Goal: Task Accomplishment & Management: Complete application form

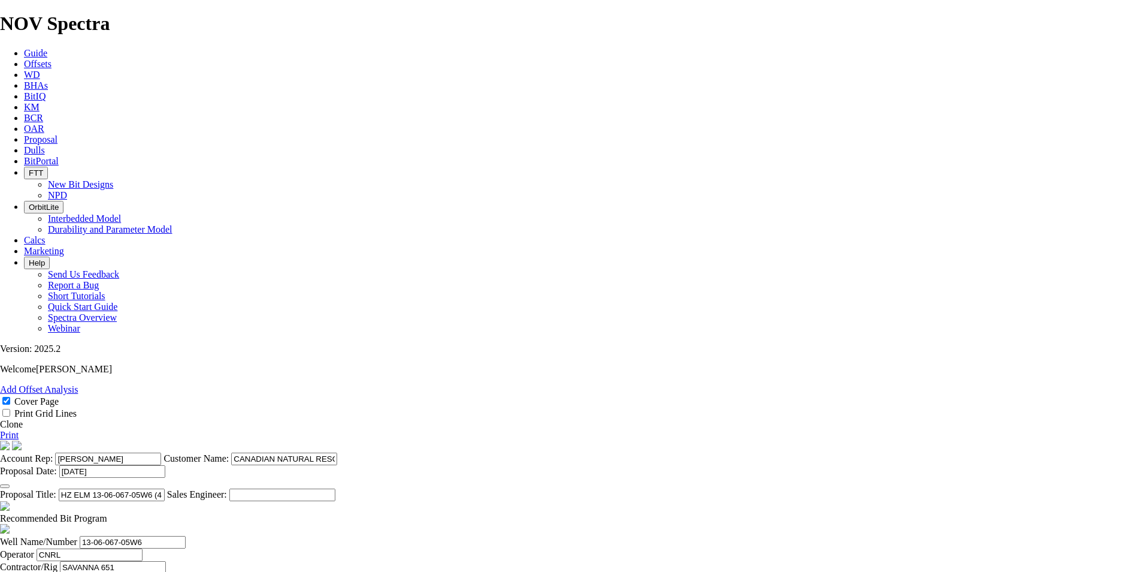
select select "field"
select select "location"
select select "province"
click at [24, 134] on icon at bounding box center [24, 139] width 0 height 10
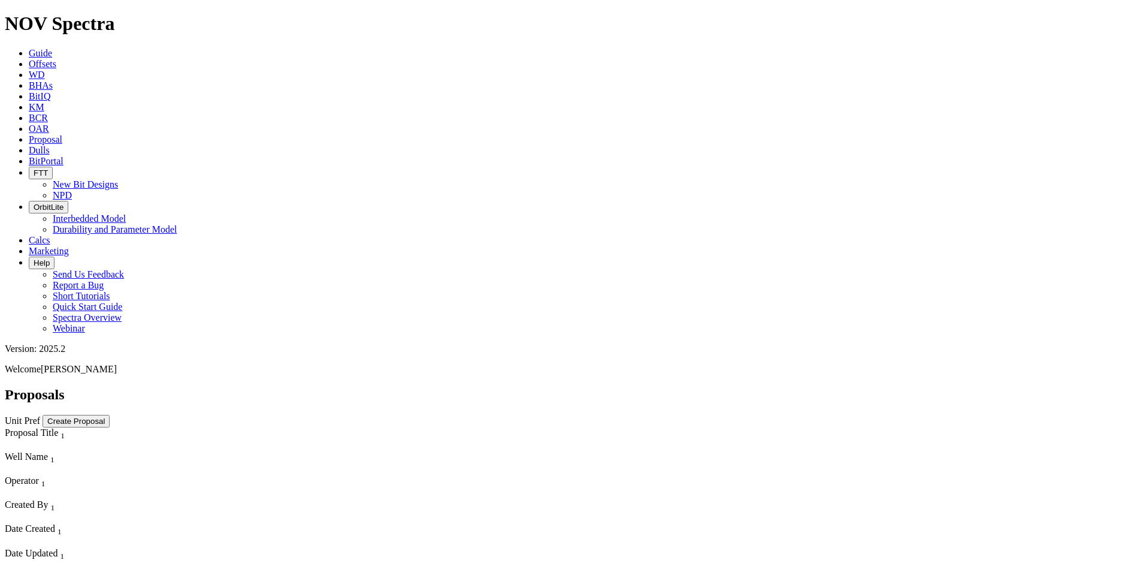
scroll to position [3475, 0]
select select "field"
select select "location"
select select "province"
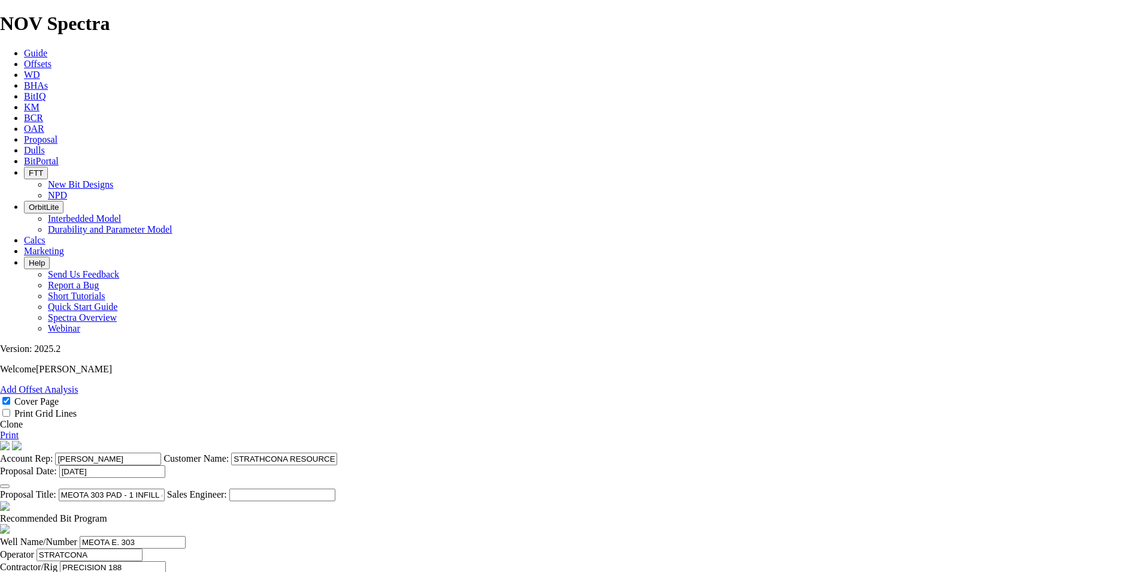
scroll to position [255, 0]
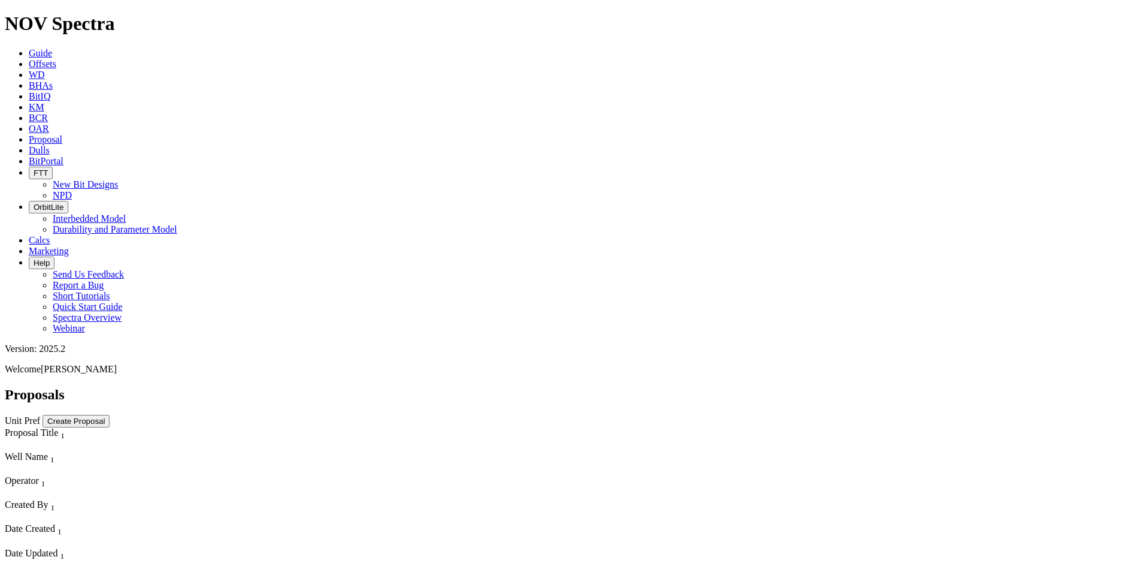
scroll to position [3040, 0]
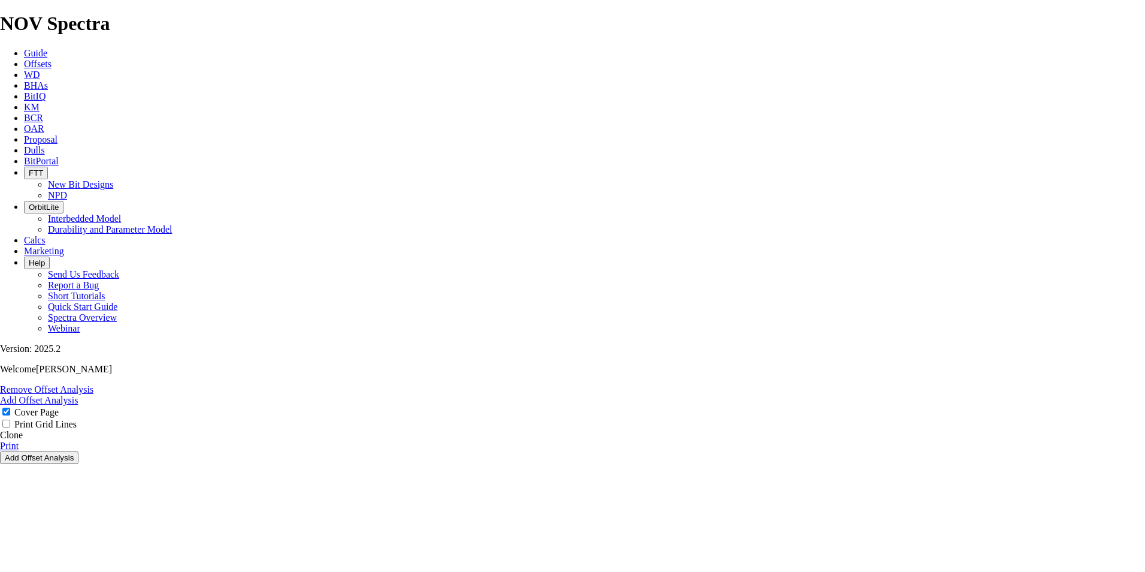
select select "field"
select select "location"
select select "province"
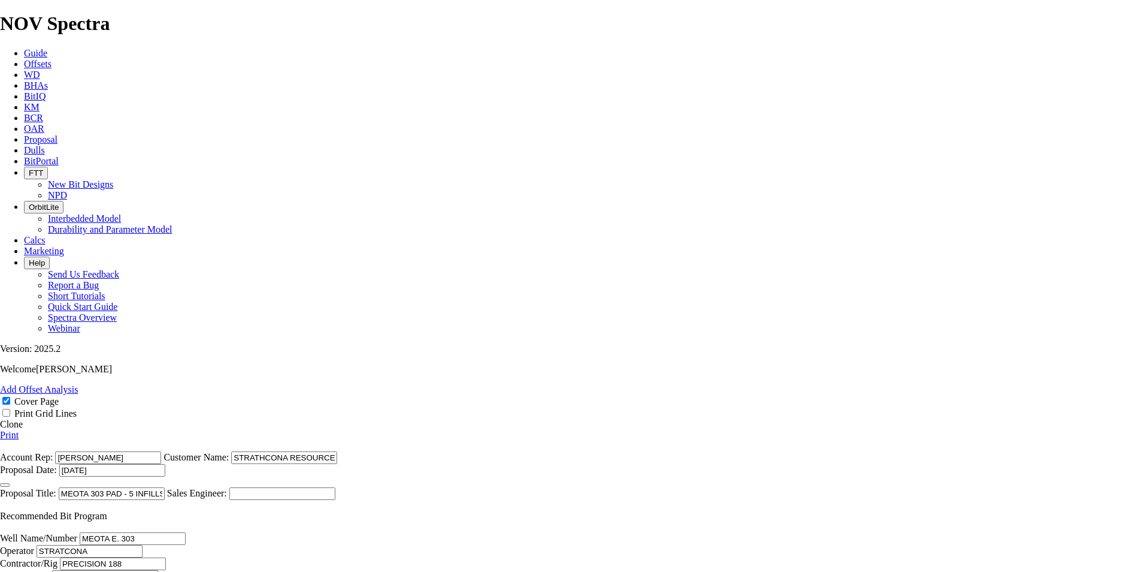
scroll to position [404, 0]
click at [23, 419] on link "Clone" at bounding box center [11, 424] width 23 height 10
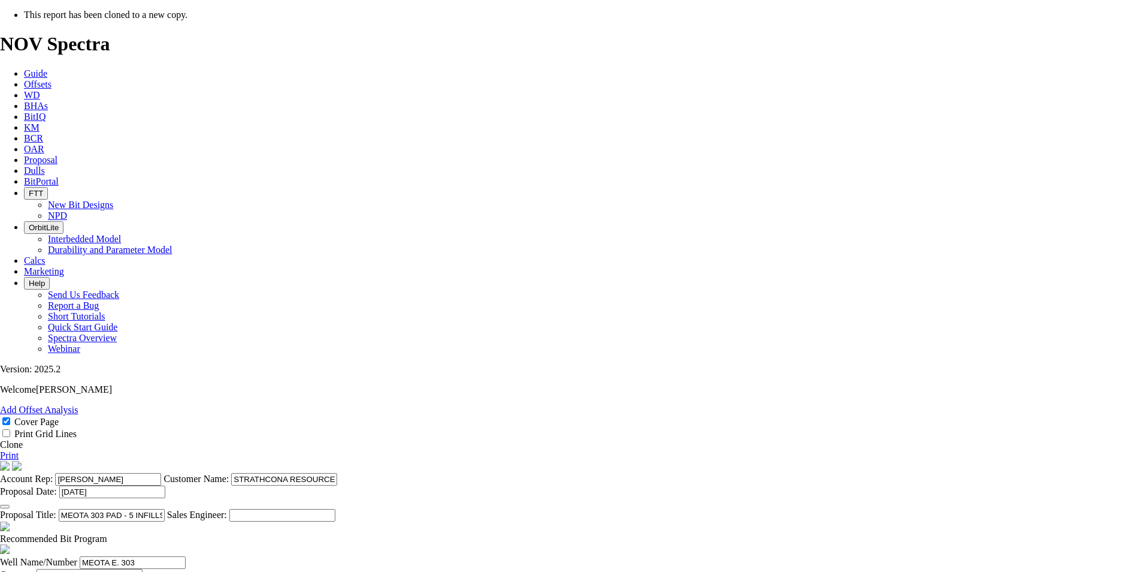
select select "field"
select select "location"
select select "province"
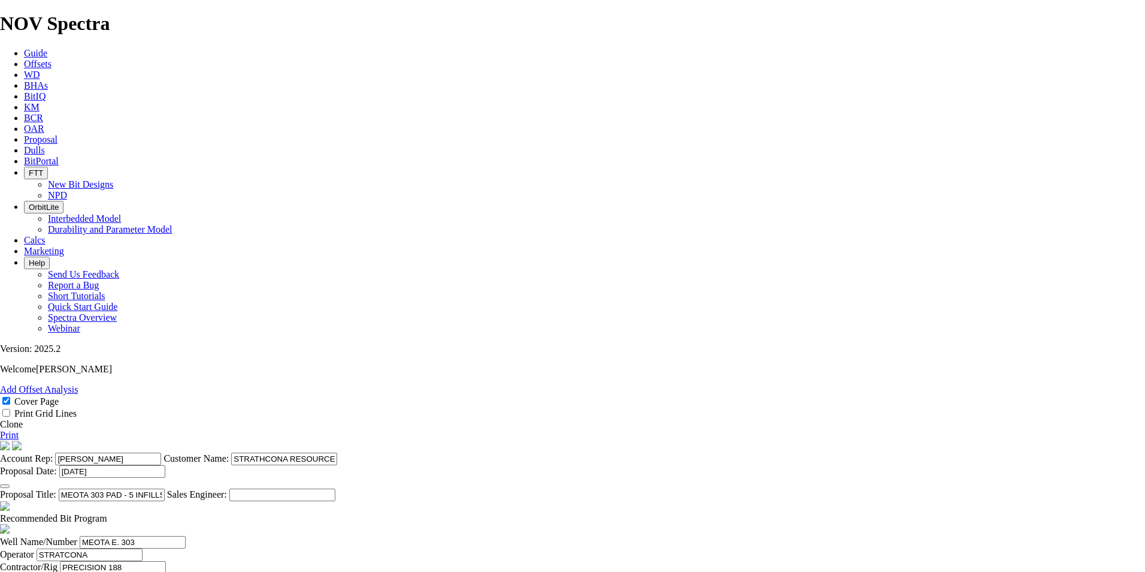
drag, startPoint x: 652, startPoint y: 455, endPoint x: 524, endPoint y: 449, distance: 128.3
click at [524, 449] on section "Account Rep: [PERSON_NAME] Customer Name: STRATHCONA RESOURCES LTD. Proposal Da…" at bounding box center [572, 470] width 1145 height 61
click at [5, 486] on icon "button" at bounding box center [5, 486] width 0 height 0
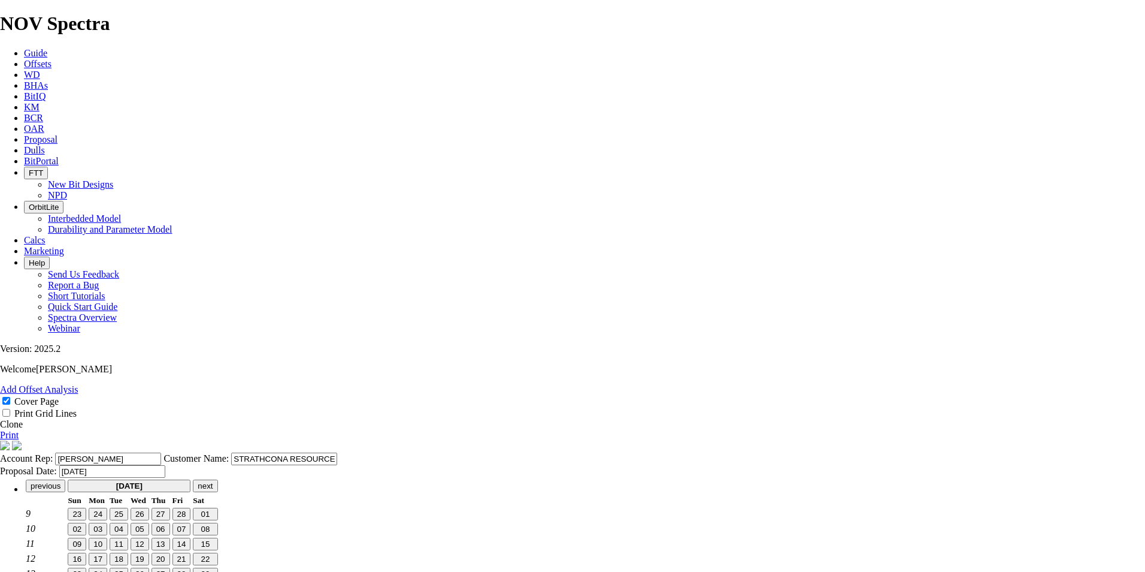
scroll to position [15, 0]
type input "[DATE]"
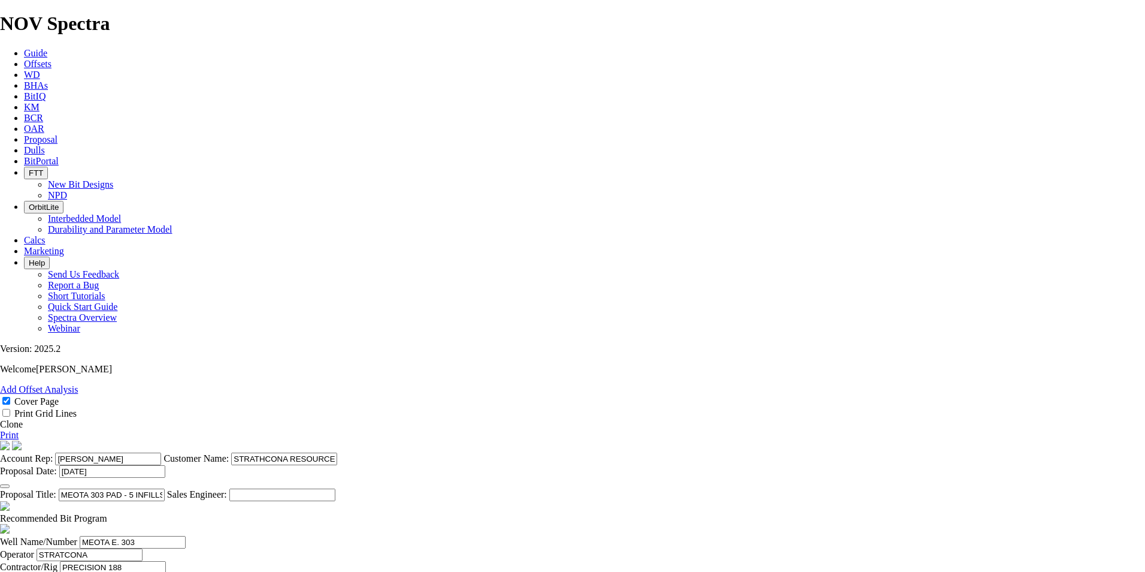
drag, startPoint x: 649, startPoint y: 441, endPoint x: 519, endPoint y: 445, distance: 130.1
click at [165, 488] on input "MEOTA 303 PAD - 5 INFILLS (N2,N3,N4,N5,N6)" at bounding box center [112, 494] width 106 height 13
type input "MEOTA WEST 2 PAD 401 SAGD-401-P7R (1x RE-DRILL)"
drag, startPoint x: 332, startPoint y: 398, endPoint x: 319, endPoint y: 401, distance: 12.9
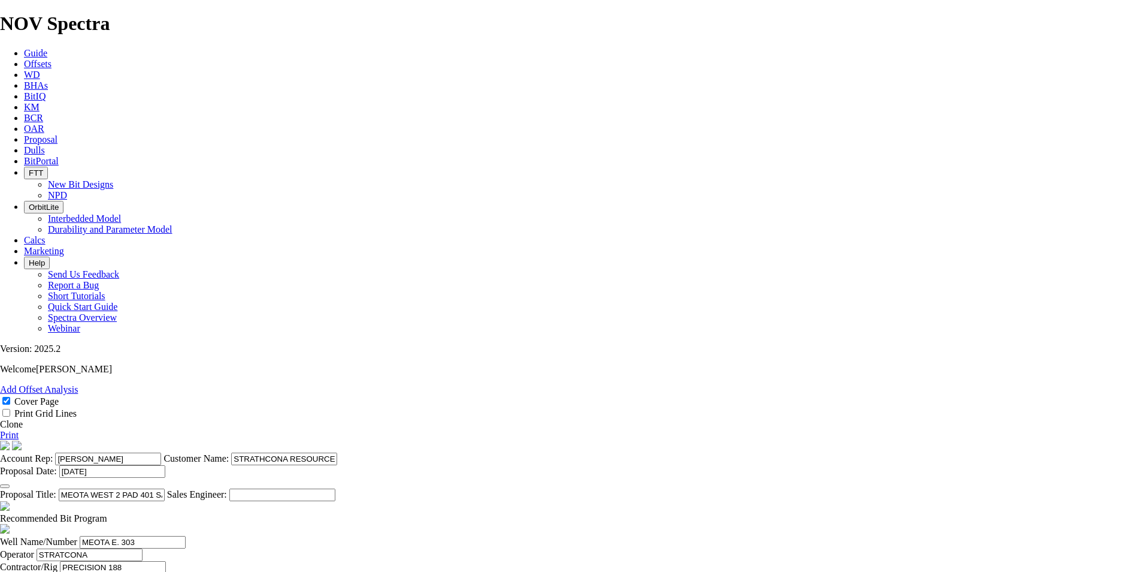
click at [186, 536] on input "MEOTA E. 303" at bounding box center [133, 542] width 106 height 13
type input "ORANA MB4-W"
type input "Origin Energy"
type input "Atlas Drilling"
type input "[GEOGRAPHIC_DATA]"
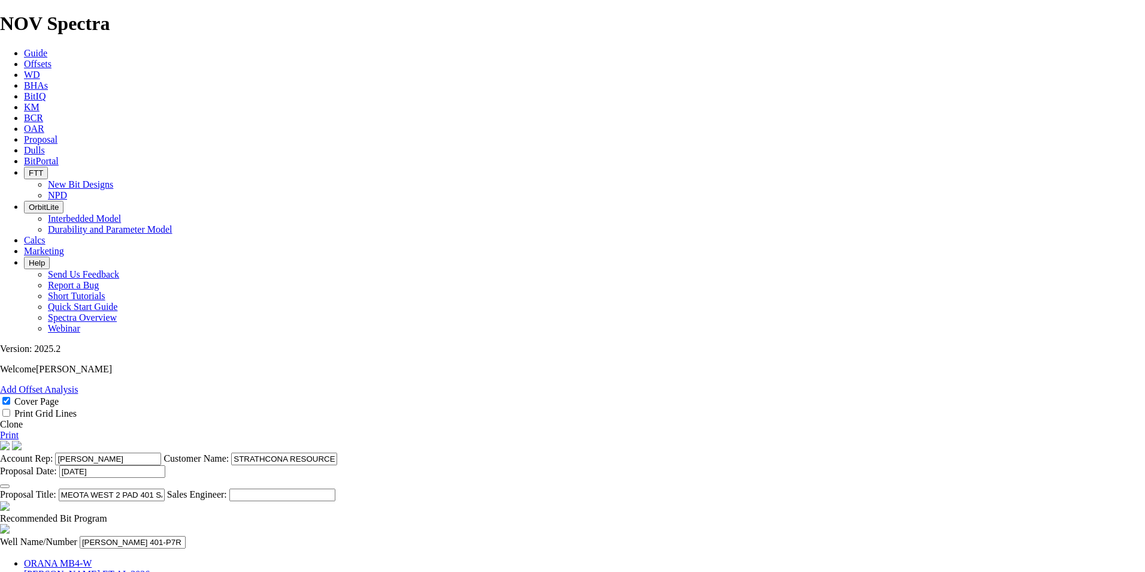
type input "[DATE]"
drag, startPoint x: 340, startPoint y: 401, endPoint x: 228, endPoint y: 397, distance: 112.1
type input "[PERSON_NAME] 401-P7R"
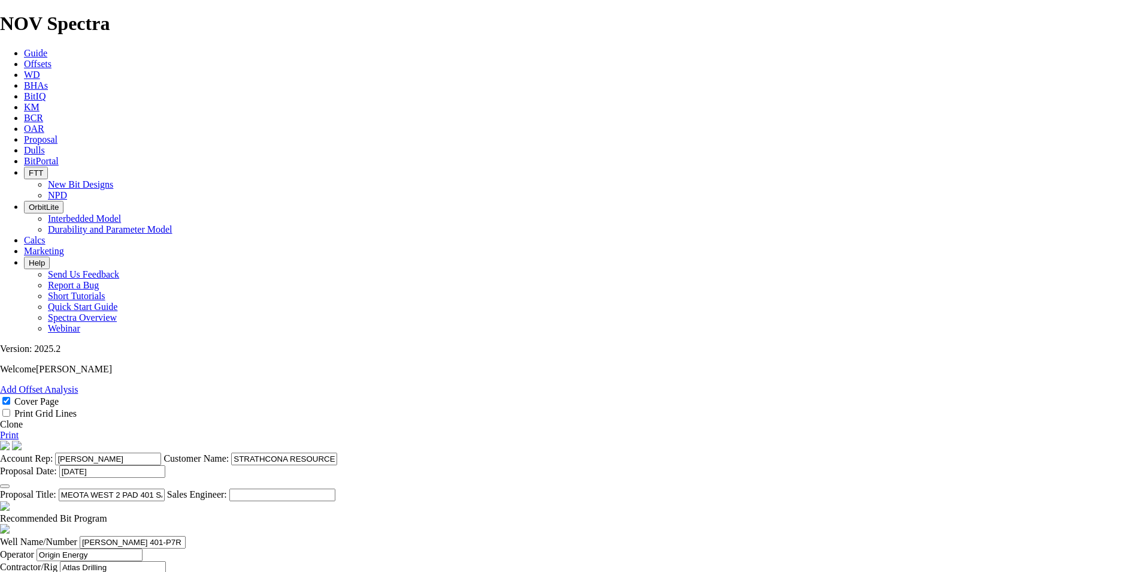
drag, startPoint x: 418, startPoint y: 403, endPoint x: 360, endPoint y: 395, distance: 58.7
type input "STRATHCONA"
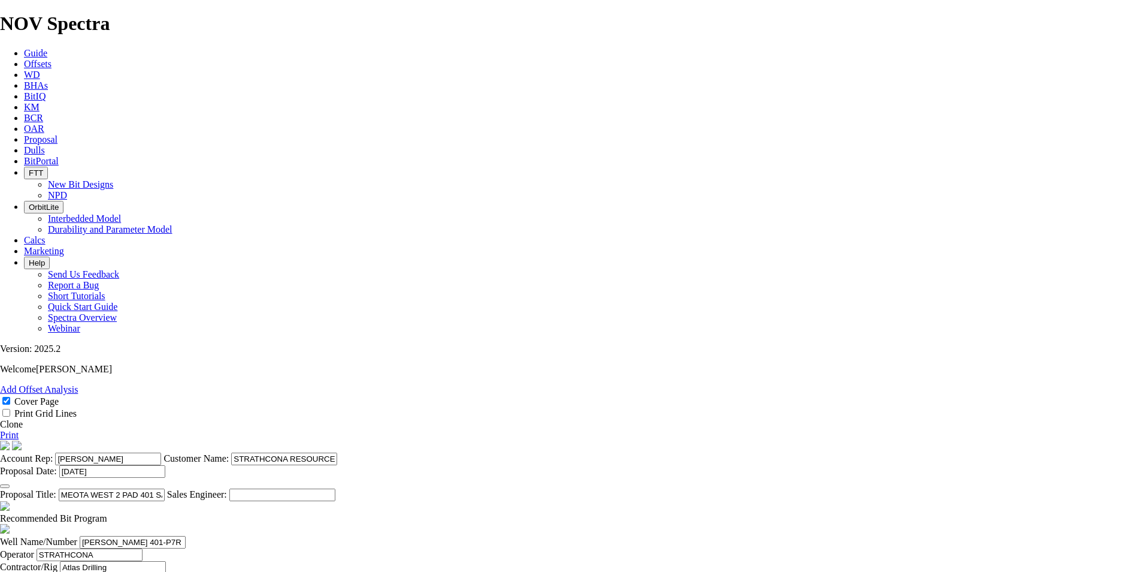
scroll to position [285, 0]
type input "[DATE]"
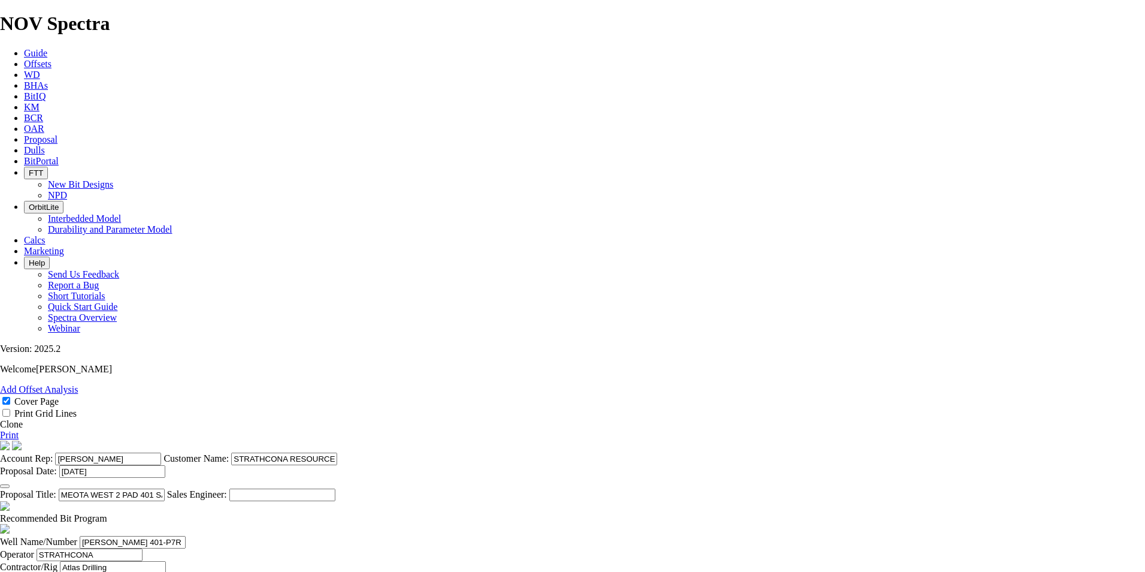
scroll to position [270, 0]
type input "[DATE]"
click at [107, 513] on span at bounding box center [107, 518] width 0 height 10
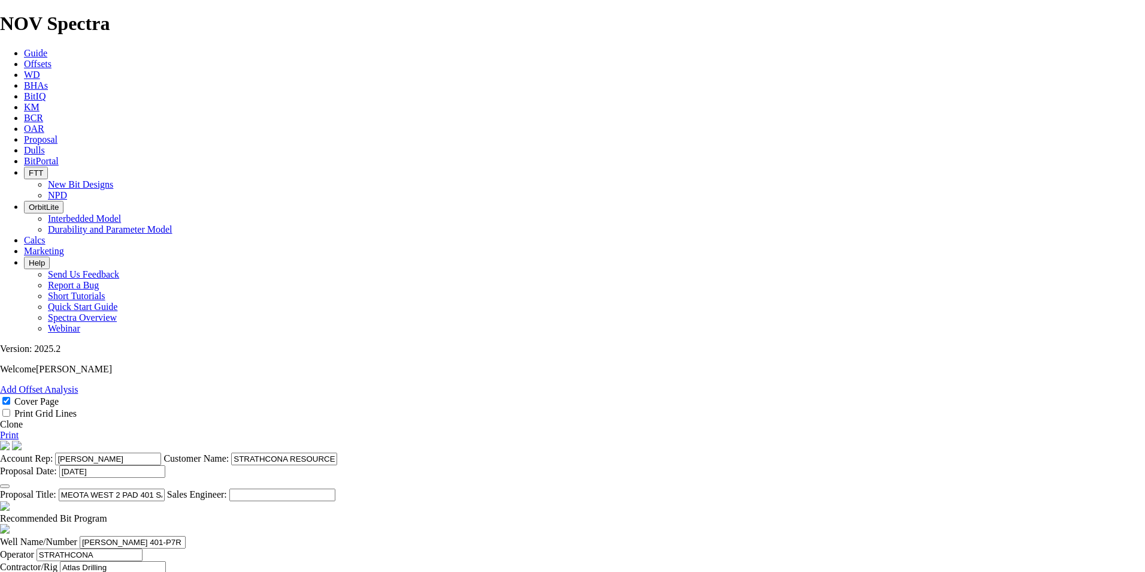
checkbox input "false"
drag, startPoint x: 467, startPoint y: 353, endPoint x: 419, endPoint y: 348, distance: 48.8
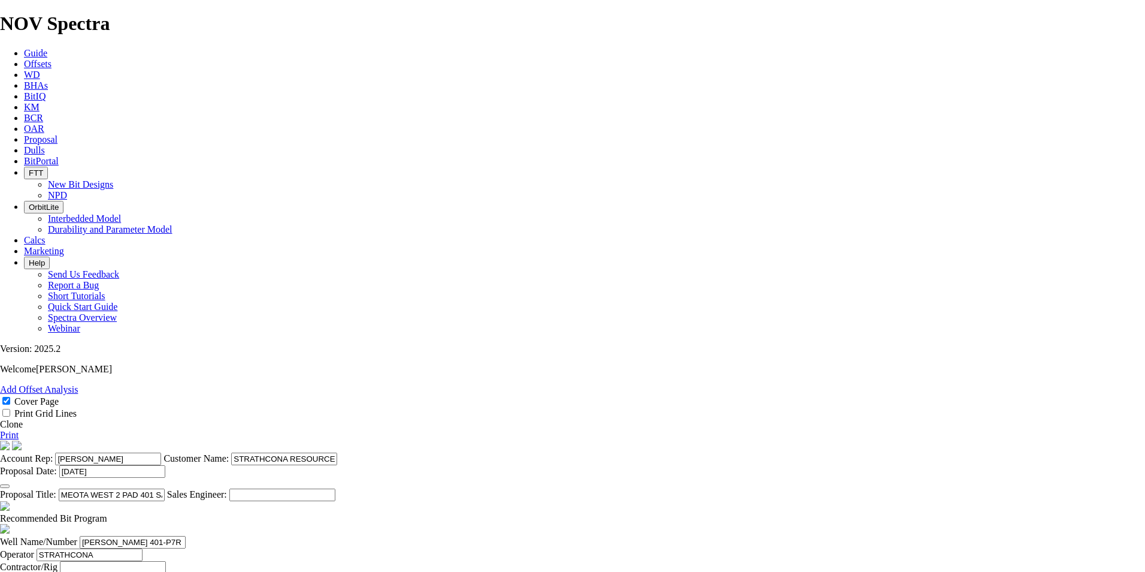
type input "MEOTA WEST"
drag, startPoint x: 734, startPoint y: 356, endPoint x: 663, endPoint y: 356, distance: 71.9
type input "14-16-046-17W3"
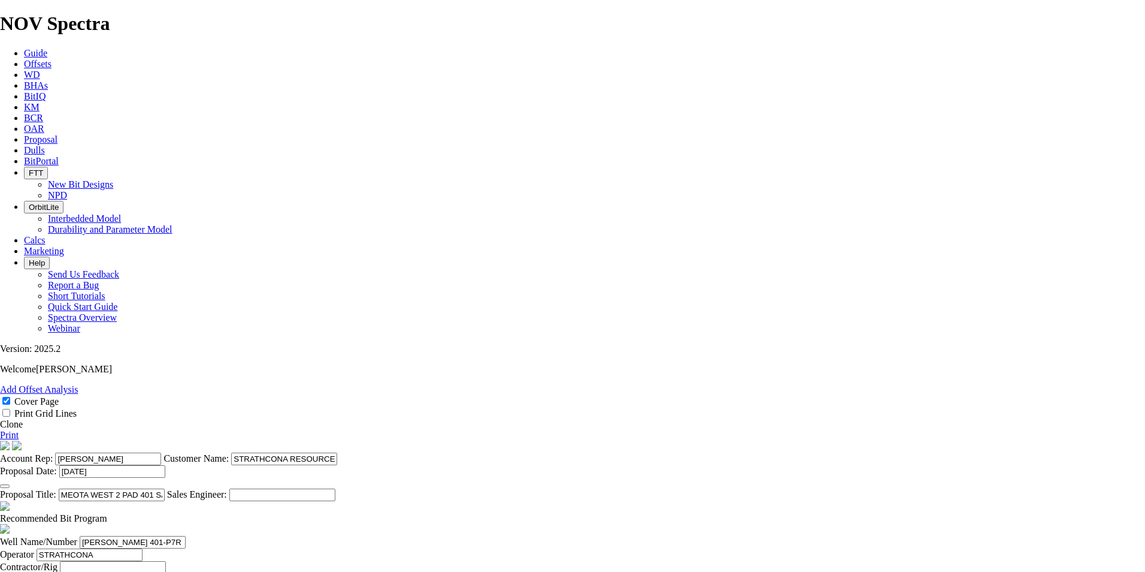
type input "A"
type input "[GEOGRAPHIC_DATA]"
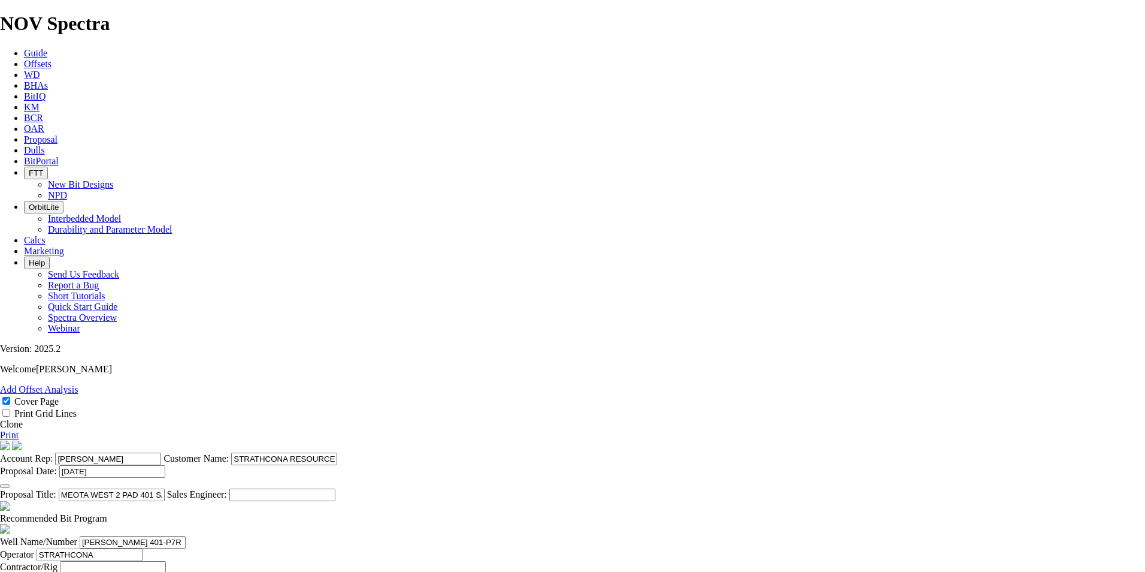
type input "NO BID"
click at [166, 561] on input "text" at bounding box center [113, 567] width 106 height 13
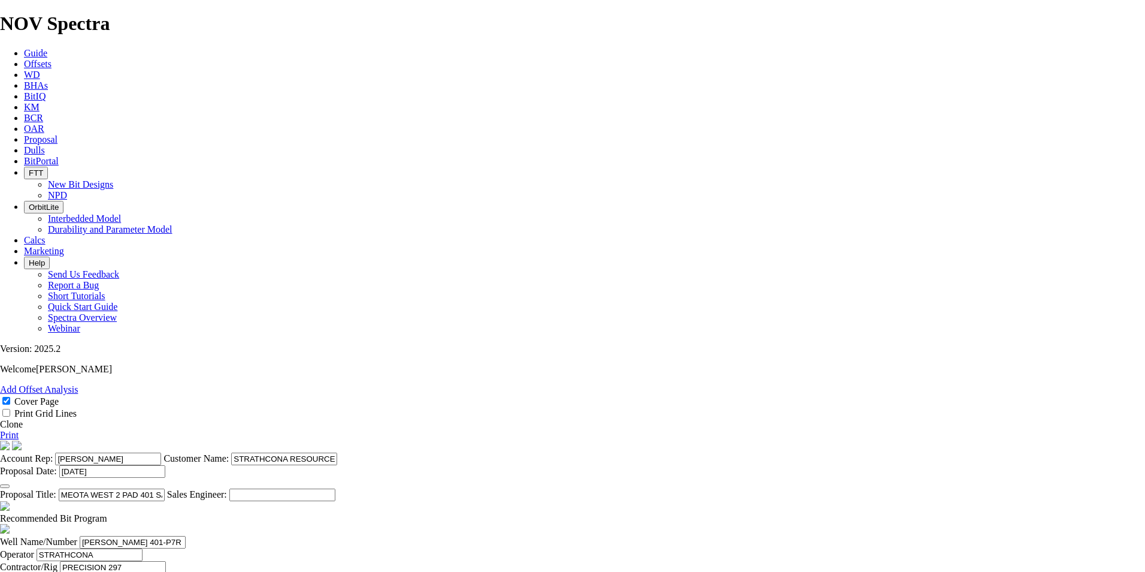
type input "PRECISION 297"
drag, startPoint x: 524, startPoint y: 495, endPoint x: 246, endPoint y: 482, distance: 278.3
type textarea "IF THE LATERAL IS 159mm NOV RECOMMENDS THE TK63-A1 FOR $4500 PER RUN. LIH/DBR $…"
drag, startPoint x: 779, startPoint y: 410, endPoint x: 723, endPoint y: 406, distance: 56.4
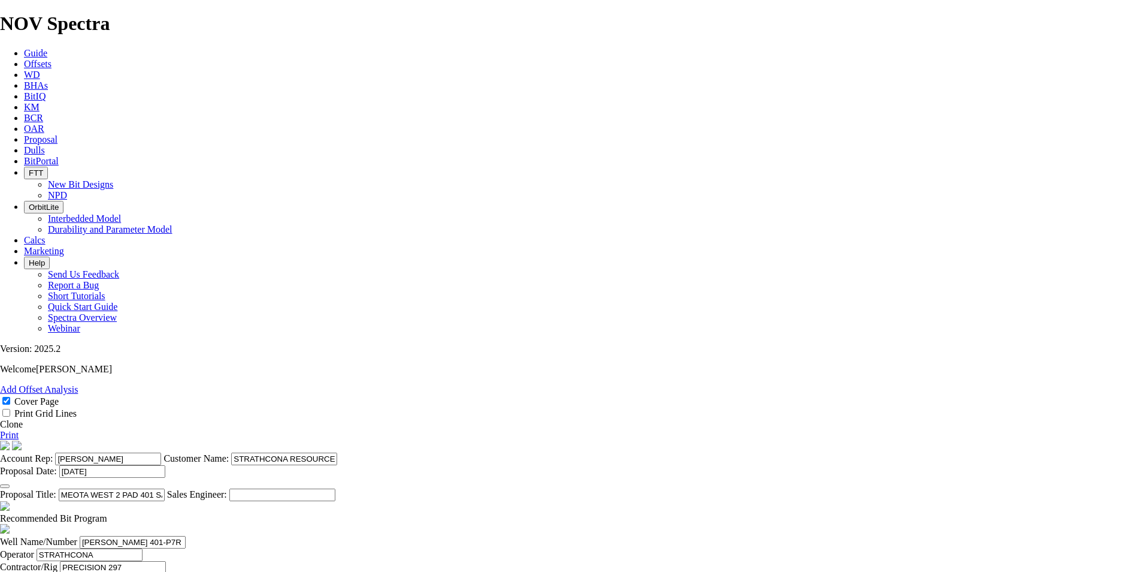
type input "10000"
drag, startPoint x: 778, startPoint y: 441, endPoint x: 724, endPoint y: 436, distance: 54.8
type input "10000"
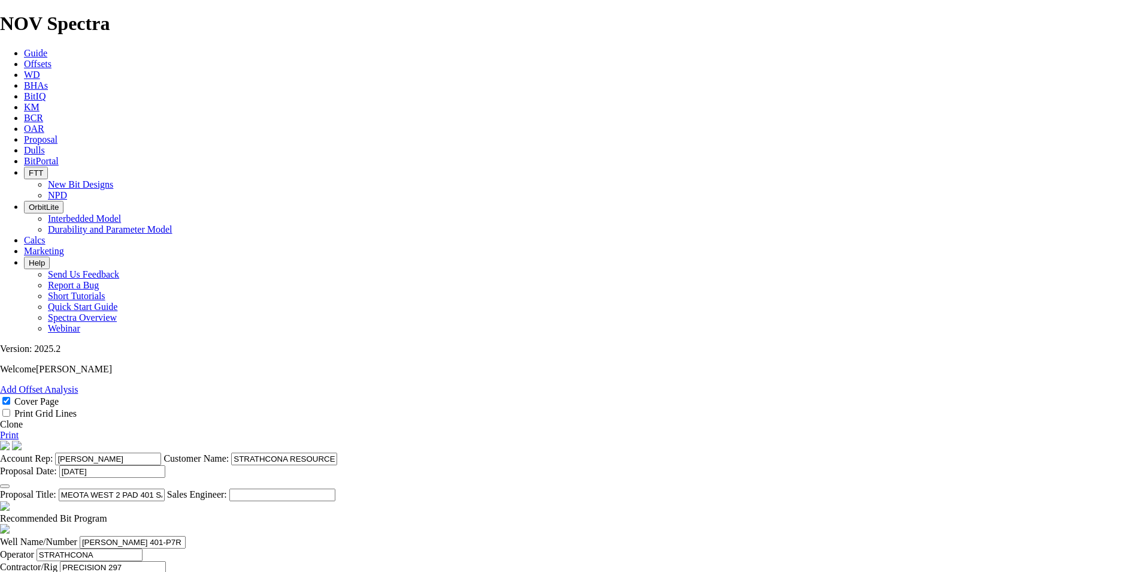
drag, startPoint x: 787, startPoint y: 407, endPoint x: 736, endPoint y: 408, distance: 51.5
type input "20000"
drag, startPoint x: 775, startPoint y: 437, endPoint x: 697, endPoint y: 439, distance: 77.3
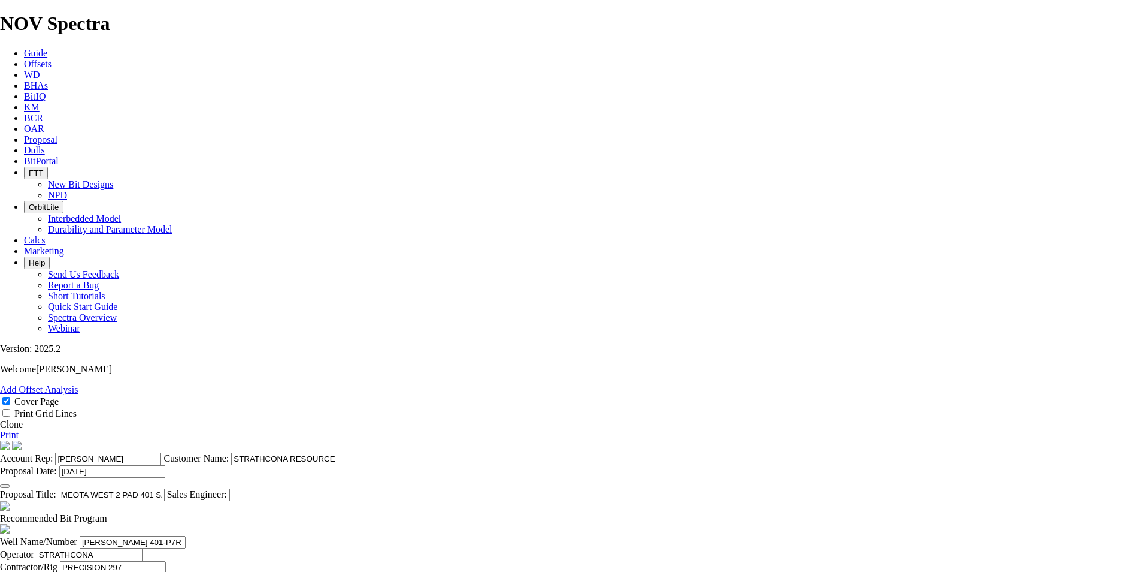
type input "15000"
drag, startPoint x: 624, startPoint y: 512, endPoint x: 267, endPoint y: 458, distance: 361.0
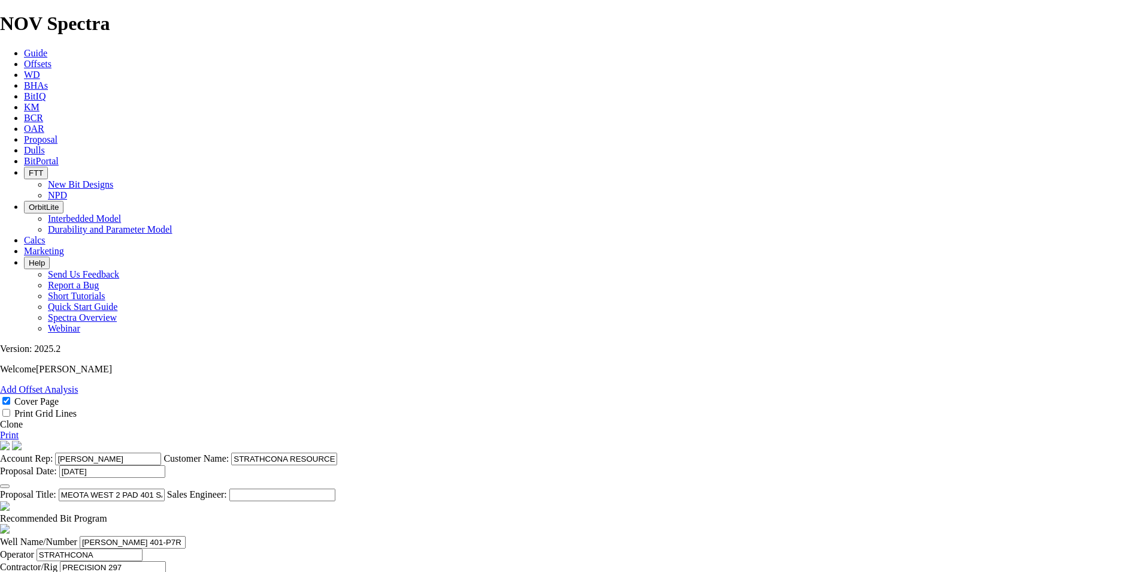
type input "170"
type input "70"
type input "170"
type input "2.429"
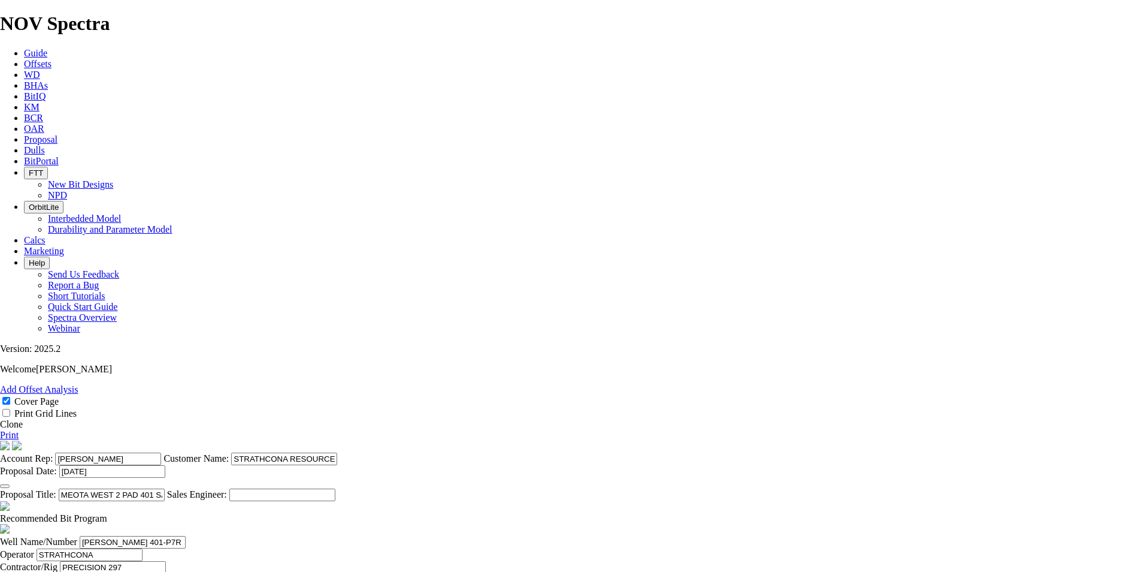
type input "2.4287"
type input "70"
drag, startPoint x: 481, startPoint y: 406, endPoint x: 465, endPoint y: 411, distance: 16.3
type input "716"
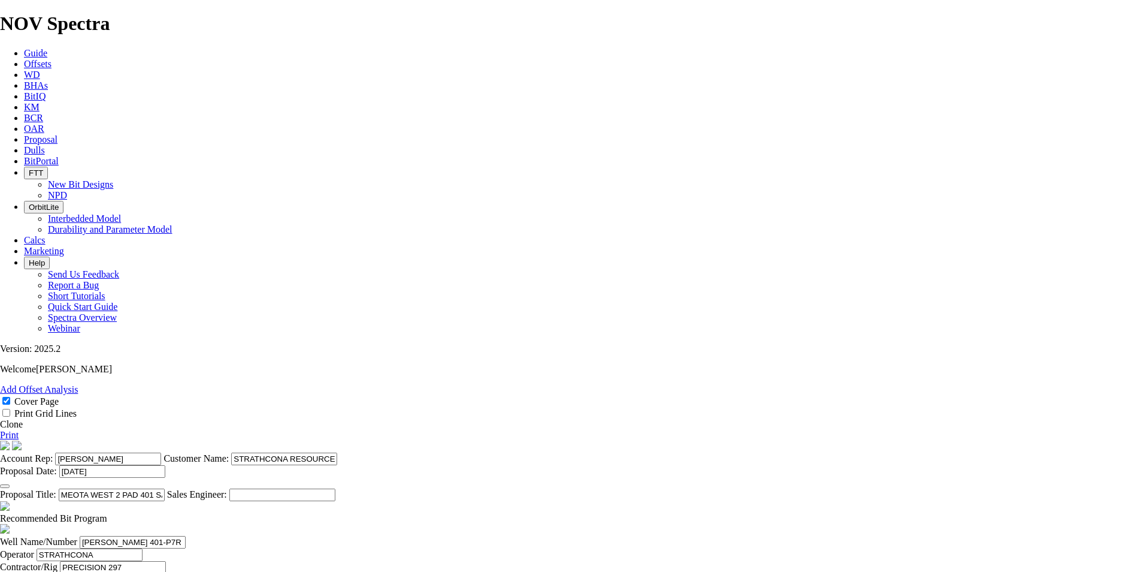
type input "546"
type input "6.825"
click at [107, 513] on span at bounding box center [107, 518] width 0 height 10
checkbox input "false"
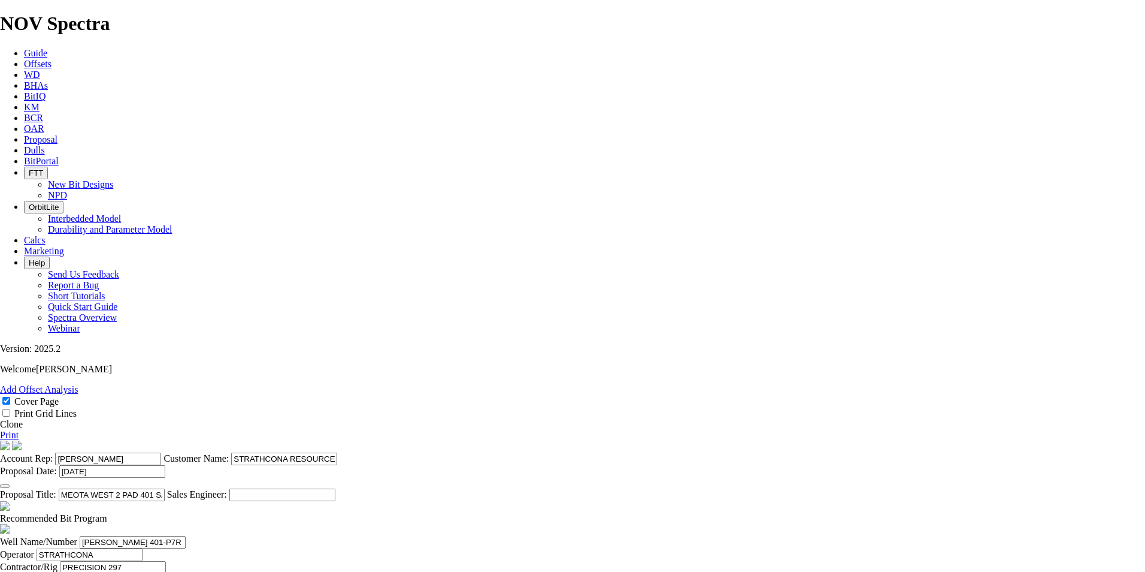
drag, startPoint x: 504, startPoint y: 437, endPoint x: 468, endPoint y: 439, distance: 36.6
type input "1560"
type input "844"
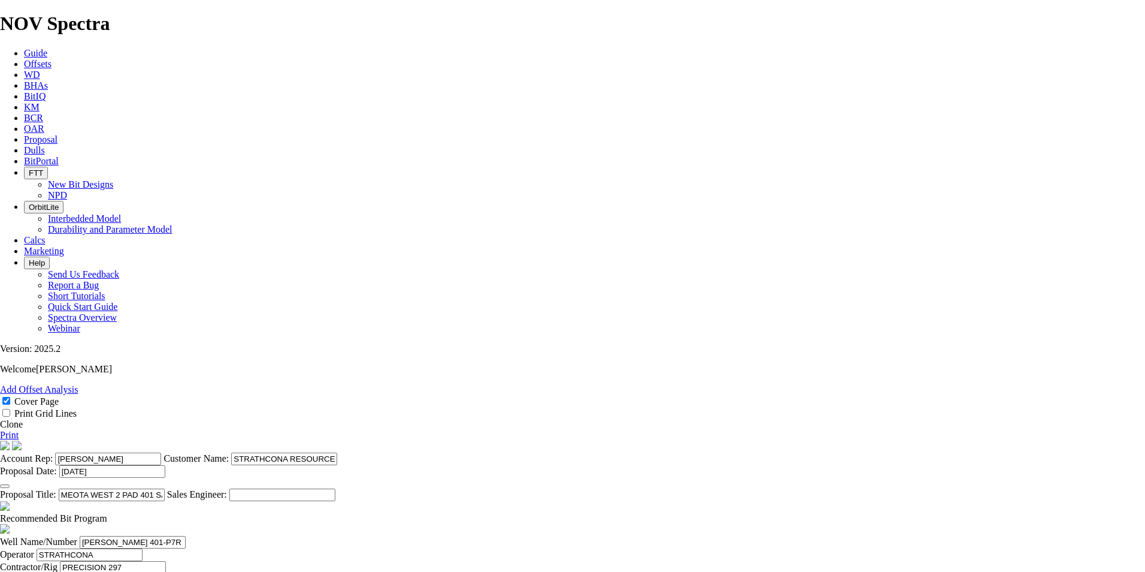
drag, startPoint x: 613, startPoint y: 440, endPoint x: 720, endPoint y: 442, distance: 106.1
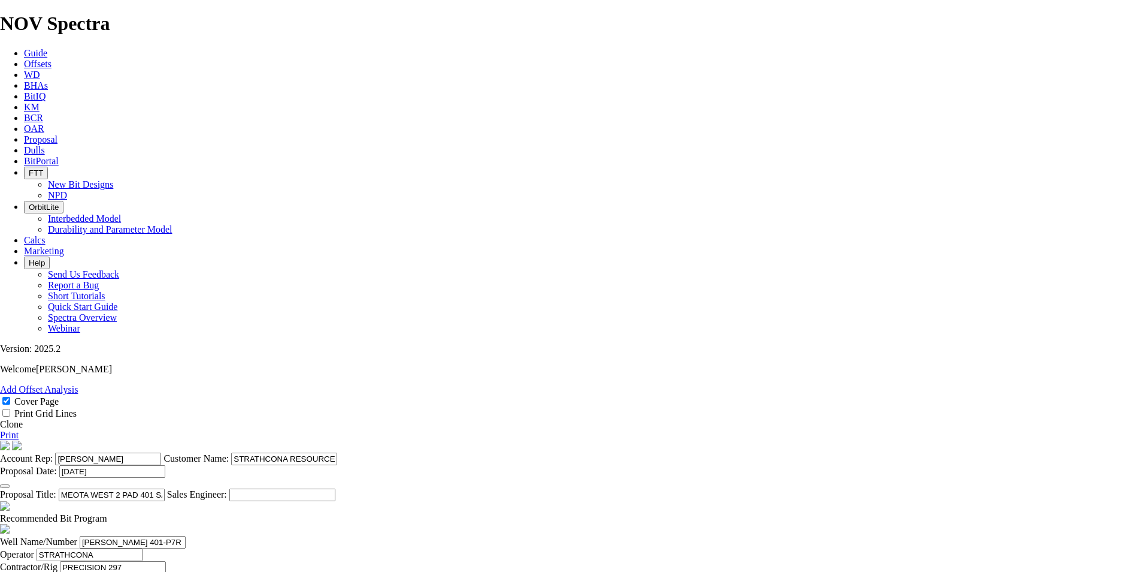
type input "7.0333"
type input "120"
drag, startPoint x: 451, startPoint y: 410, endPoint x: 377, endPoint y: 413, distance: 73.1
type input "DS616M-X15"
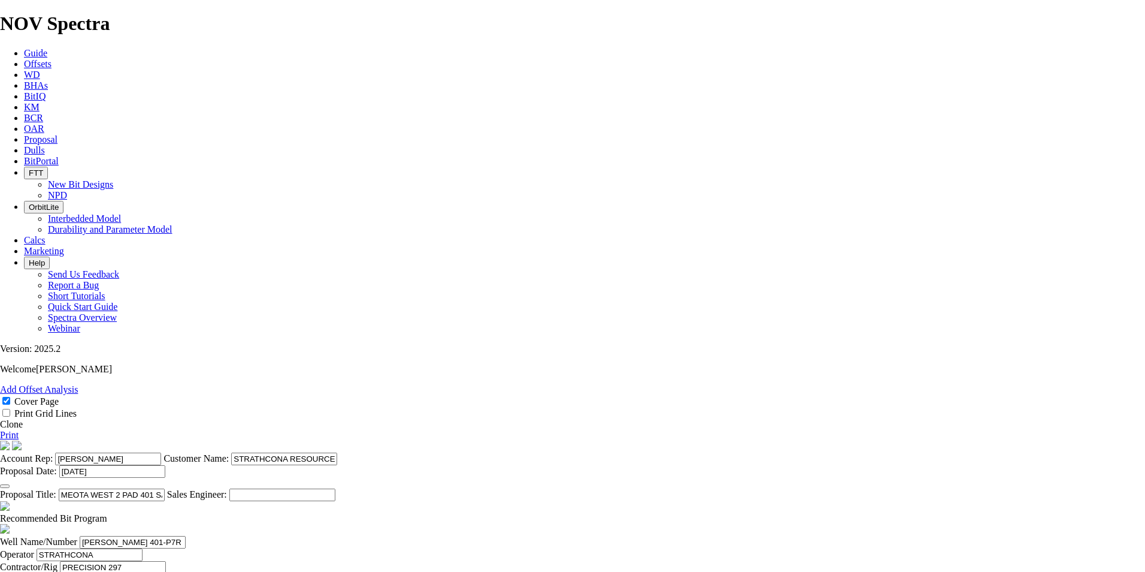
drag, startPoint x: 386, startPoint y: 437, endPoint x: 358, endPoint y: 403, distance: 44.2
type input "158.8"
type input "TK63-A1"
drag, startPoint x: 764, startPoint y: 435, endPoint x: 735, endPoint y: 438, distance: 29.5
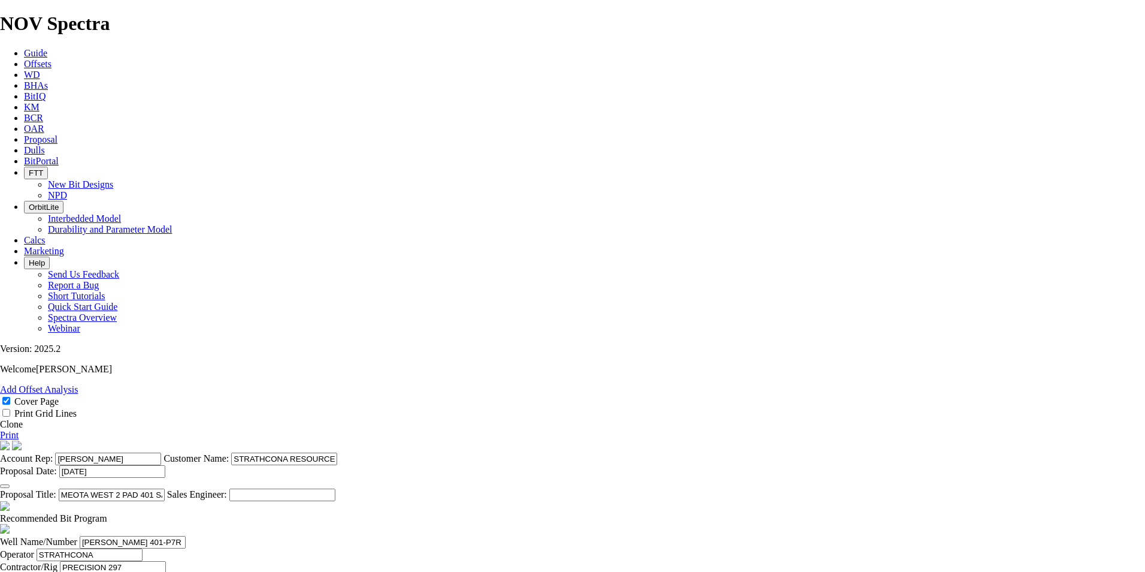
type input "5000"
click at [19, 430] on link "Print" at bounding box center [9, 435] width 19 height 10
select select "field"
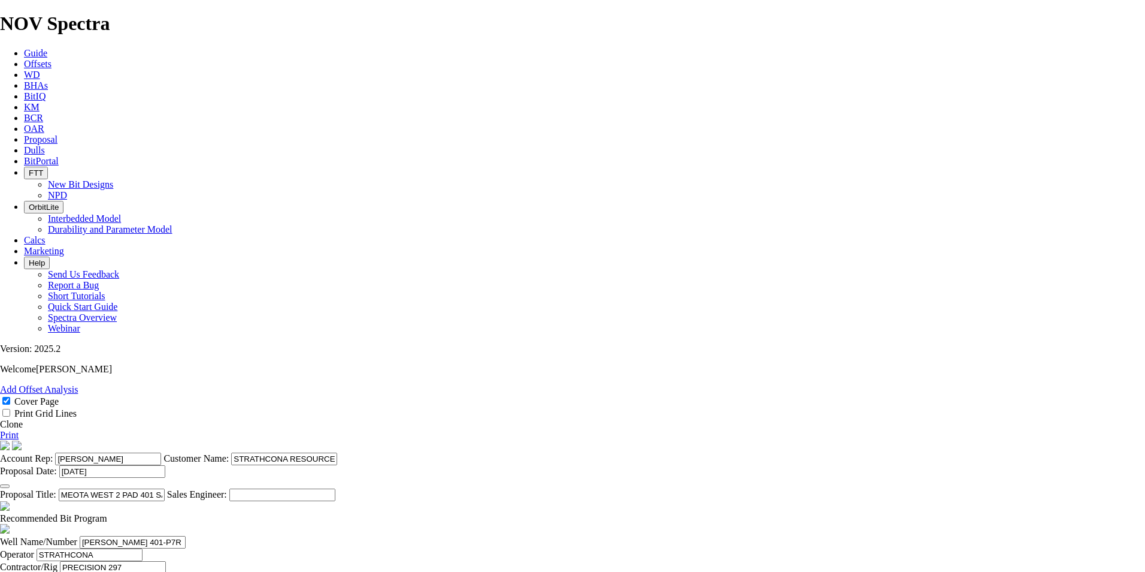
select select "location"
select select "province"
click at [24, 134] on icon at bounding box center [24, 139] width 0 height 10
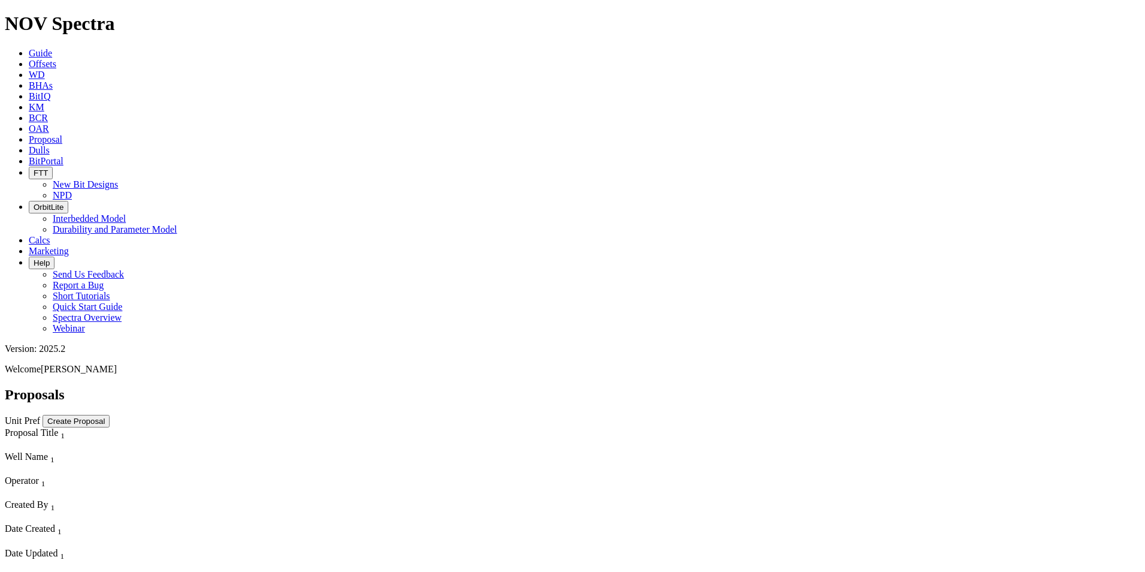
click at [110, 415] on button "Create Proposal" at bounding box center [76, 421] width 67 height 13
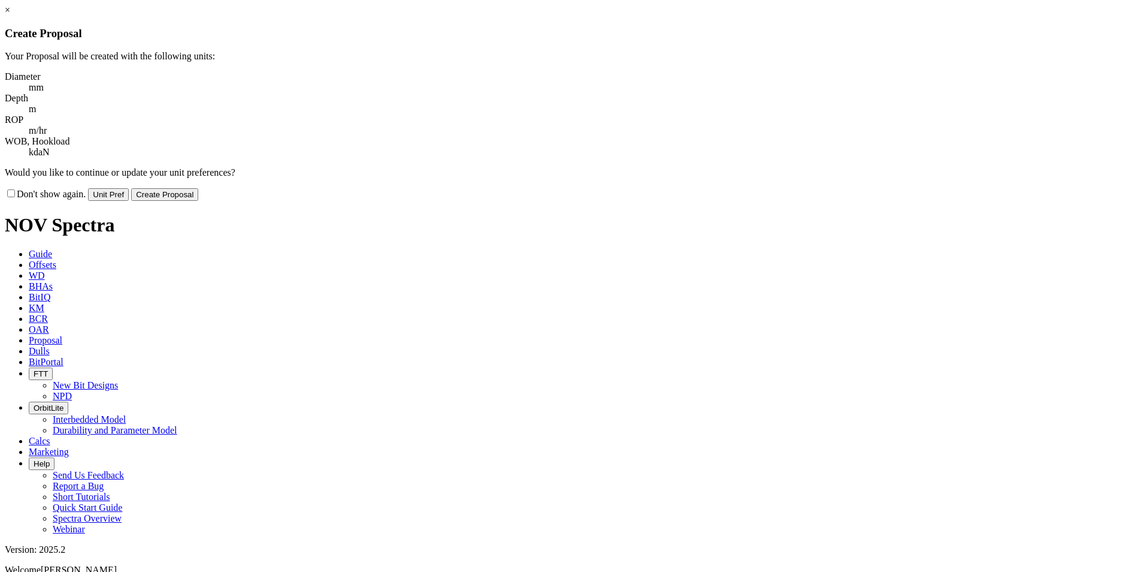
click at [198, 188] on button "Create Proposal" at bounding box center [164, 194] width 67 height 13
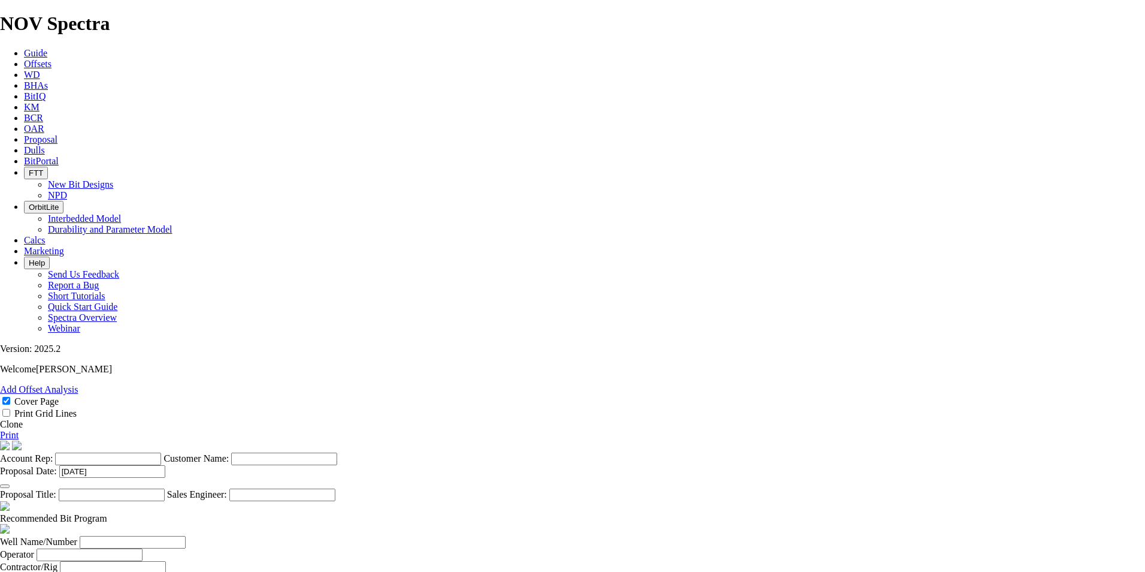
click at [161, 452] on input "Account Rep:" at bounding box center [108, 458] width 106 height 13
type input "[PERSON_NAME]"
type input "THOR RESOURCES"
click at [165, 488] on input "Proposal Title:" at bounding box center [112, 494] width 106 height 13
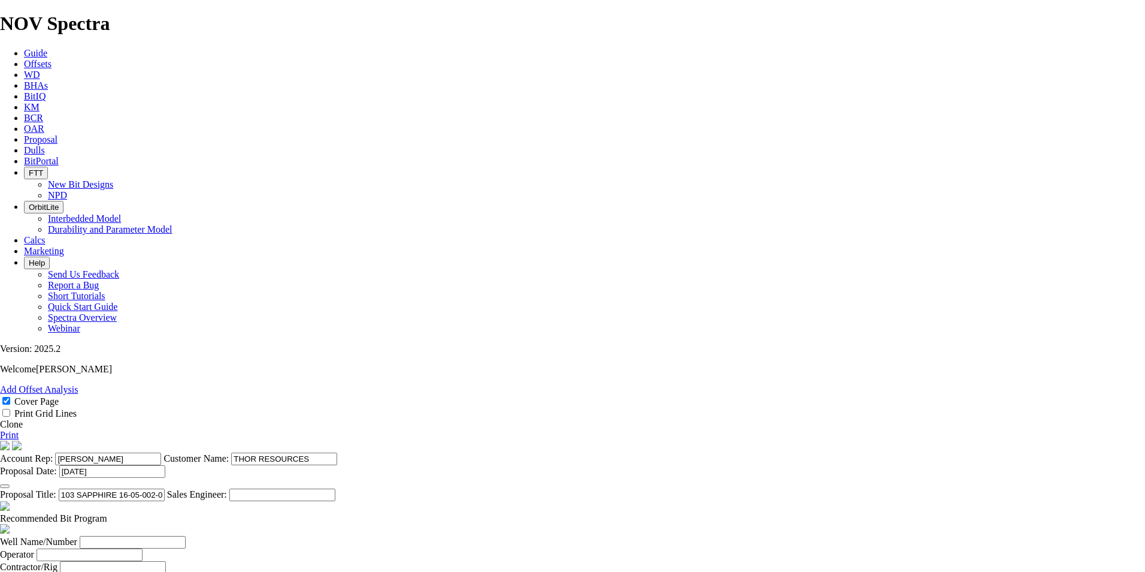
type input "103 SAPPHIRE 16-05-002-05W4"
click at [186, 536] on input "Well Name/Number" at bounding box center [133, 542] width 106 height 13
type input "16-05-002-05W4"
click at [107, 513] on span at bounding box center [107, 518] width 0 height 10
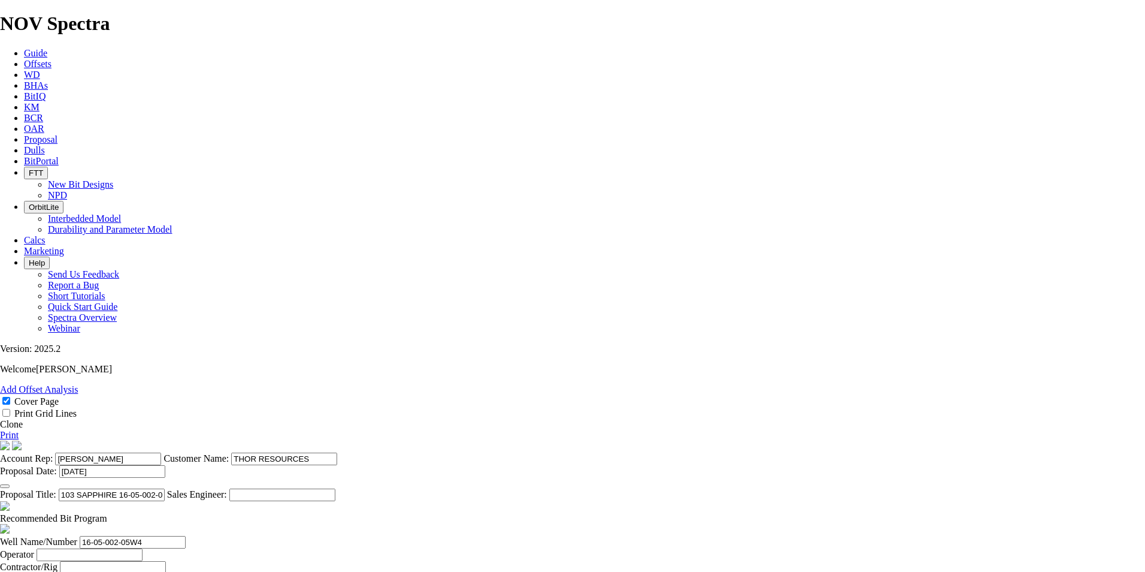
checkbox input "false"
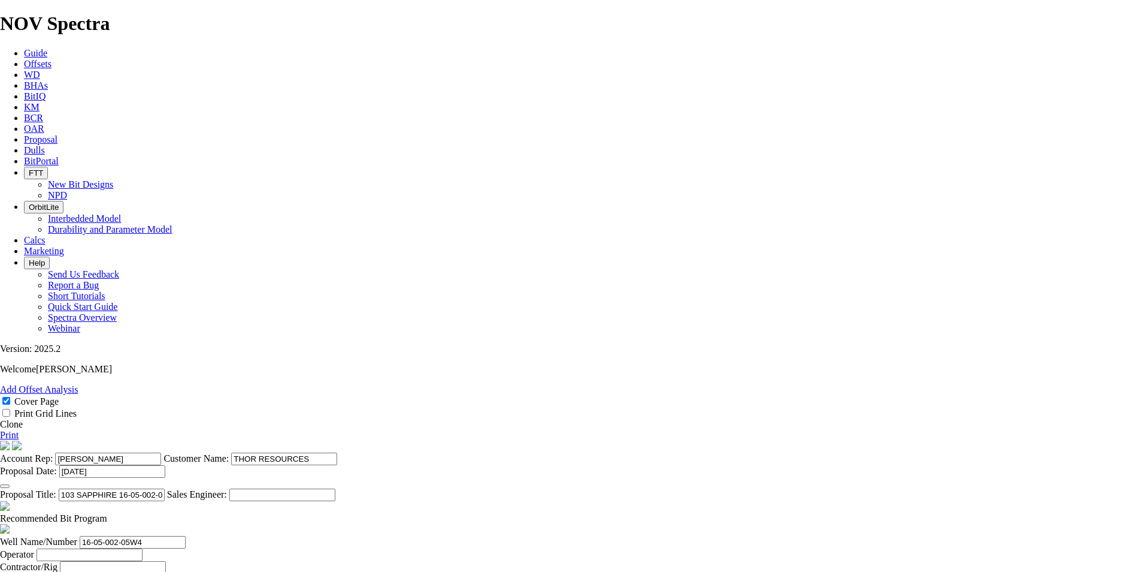
checkbox input "false"
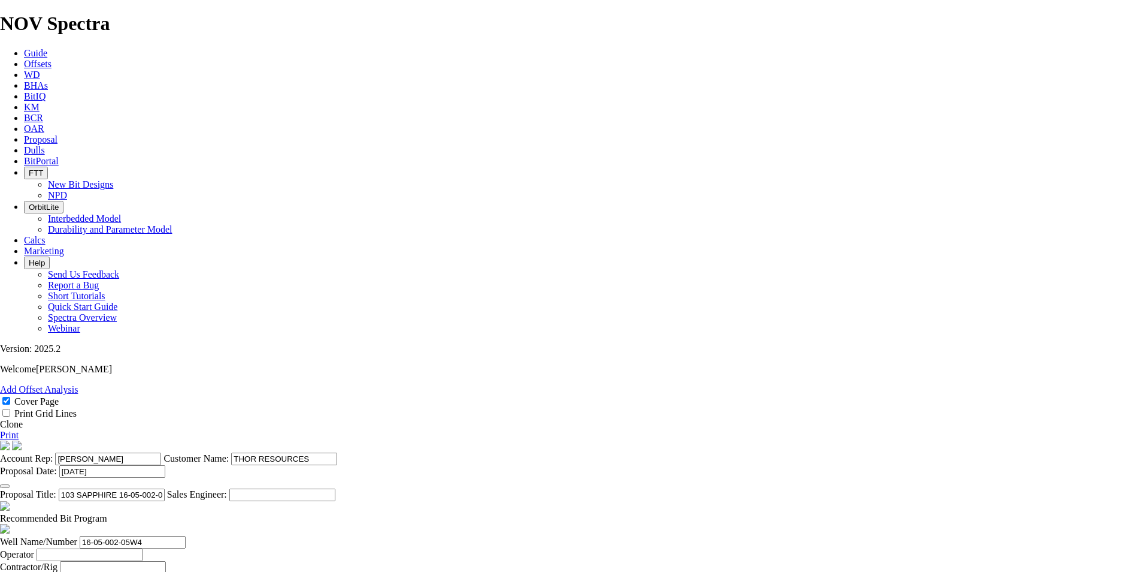
checkbox input "false"
select select "field"
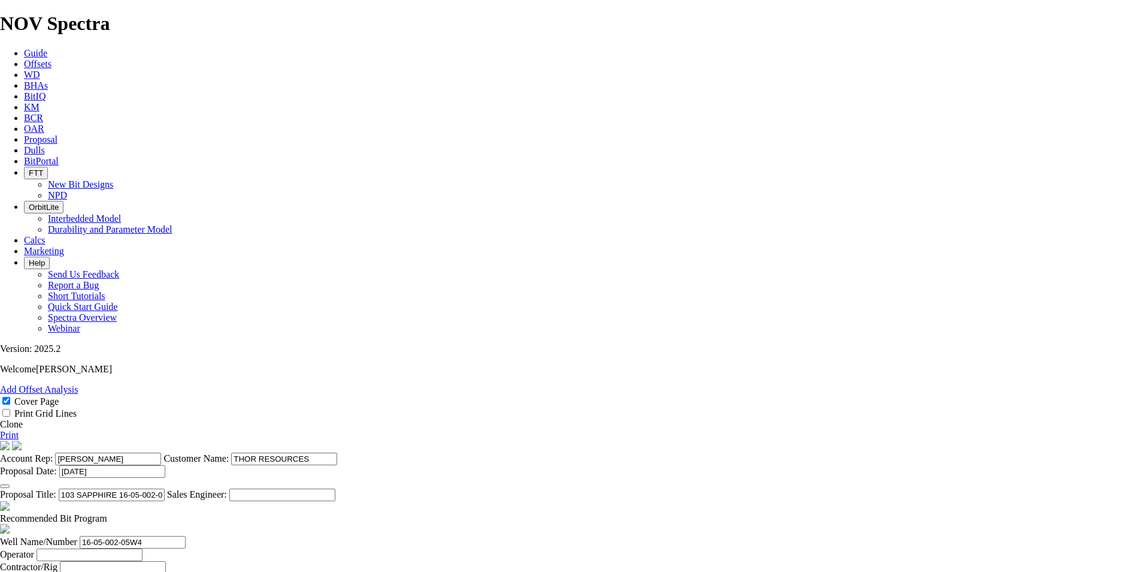
select select "location"
select select "province"
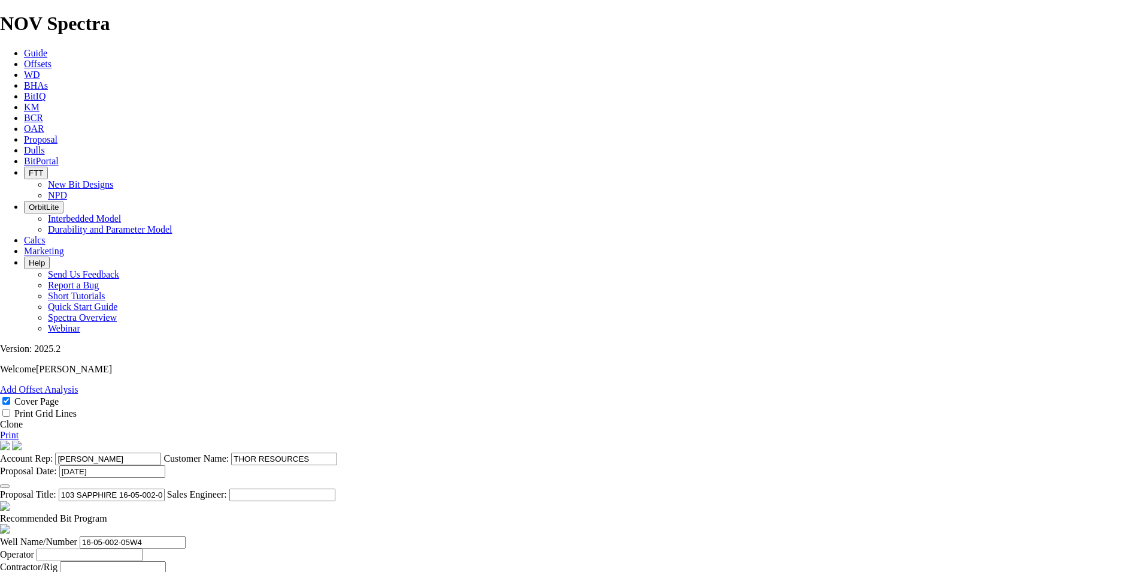
click at [107, 513] on span at bounding box center [107, 518] width 0 height 10
select select "string:Redline"
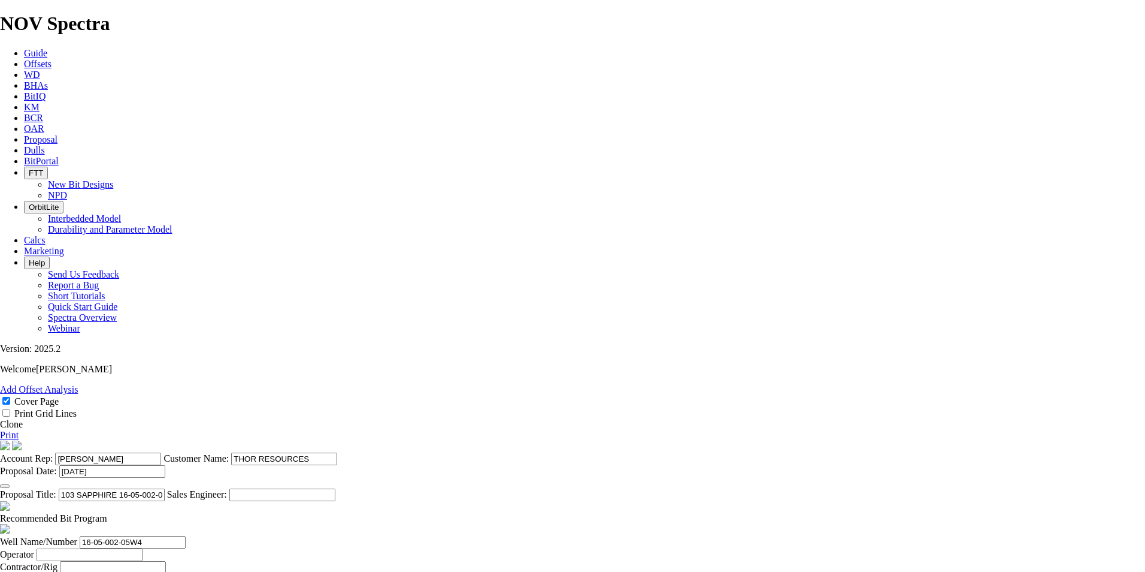
select select "string:CAD"
click at [143, 548] on input "Operator" at bounding box center [90, 554] width 106 height 13
type input "THOR RESOURCES"
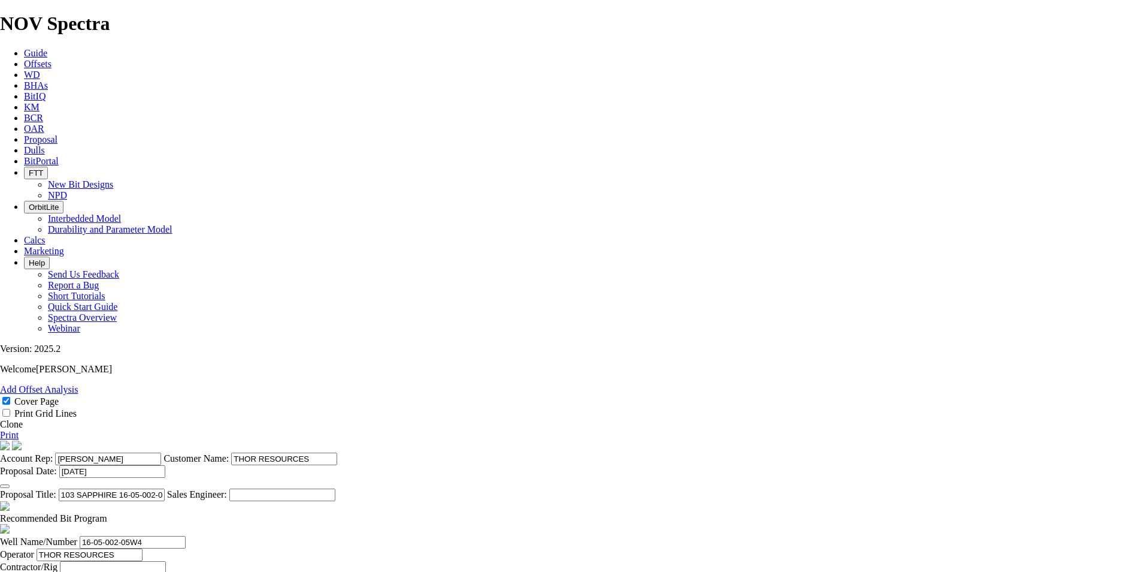
scroll to position [0, 0]
drag, startPoint x: 566, startPoint y: 387, endPoint x: 540, endPoint y: 382, distance: 25.7
click at [158, 571] on input "[PERSON_NAME]" at bounding box center [105, 579] width 106 height 13
type input "[PERSON_NAME]"
select select "field"
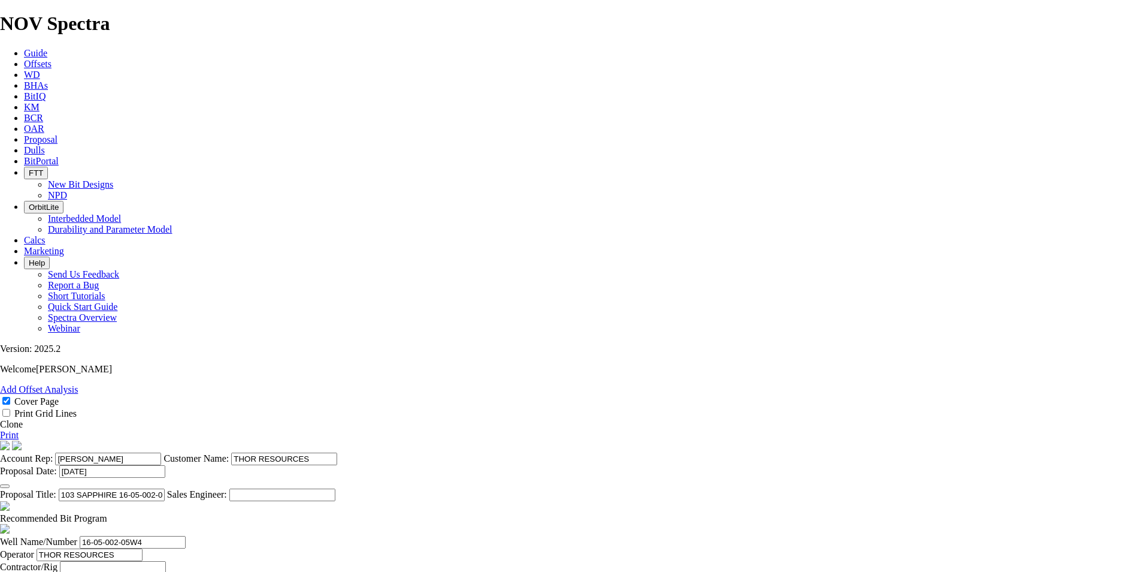
click at [158, 571] on input "[PERSON_NAME]" at bounding box center [105, 579] width 106 height 13
type input "[PERSON_NAME]"
type input "SAPPHIRE"
type input "16-05-002-05W4"
type input "[GEOGRAPHIC_DATA]"
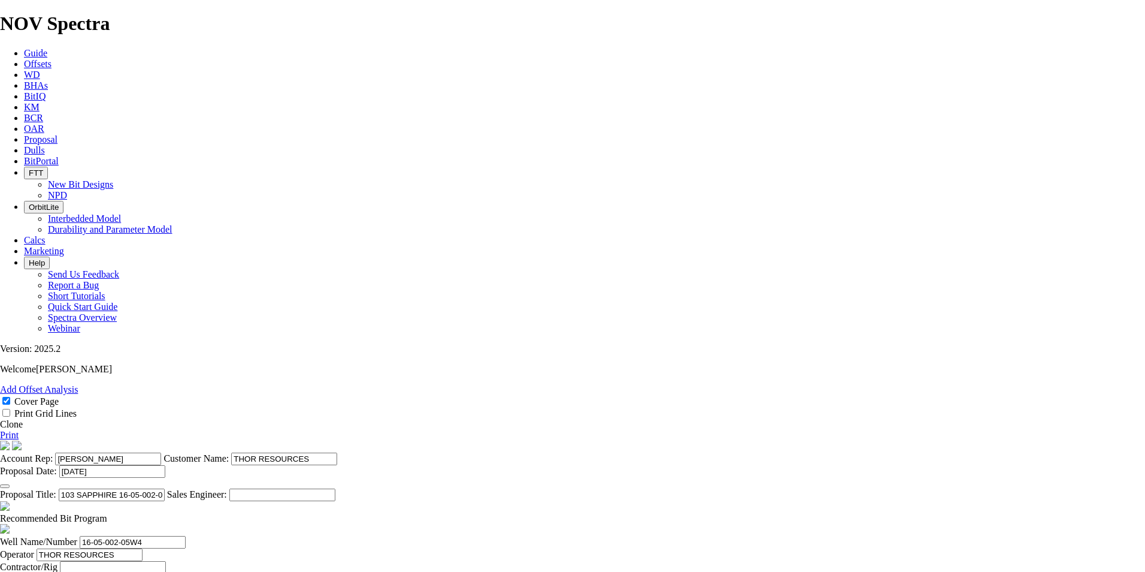
scroll to position [0, 7]
type input "[PERSON_NAME]"
click at [19, 430] on link "Print" at bounding box center [9, 435] width 19 height 10
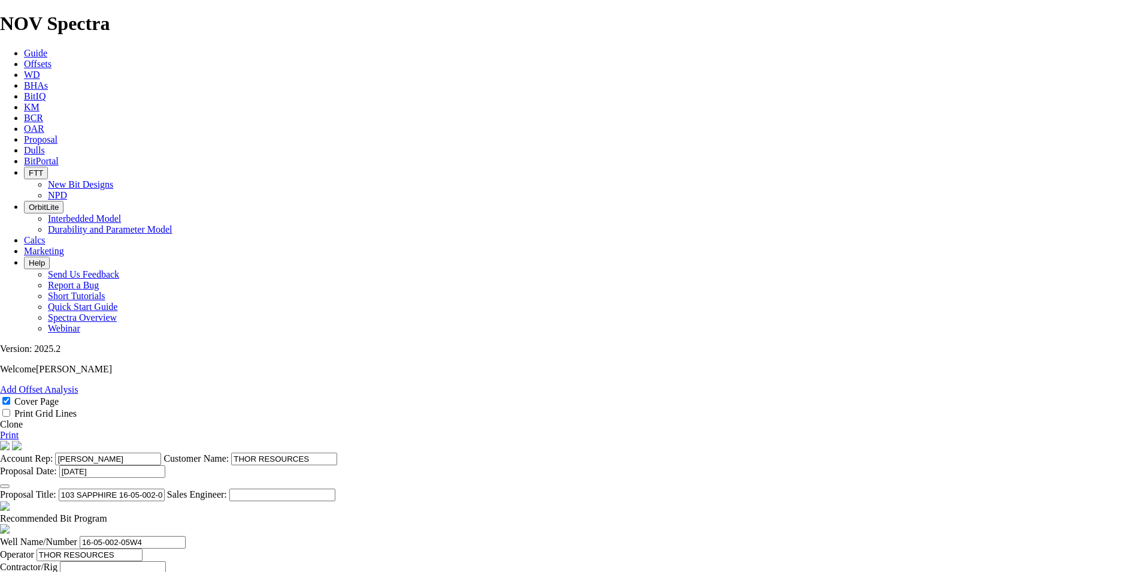
type input "[PHONE_NUMBER]"
type input "5434"
type input "[PERSON_NAME]"
type input "[PHONE_NUMBER]"
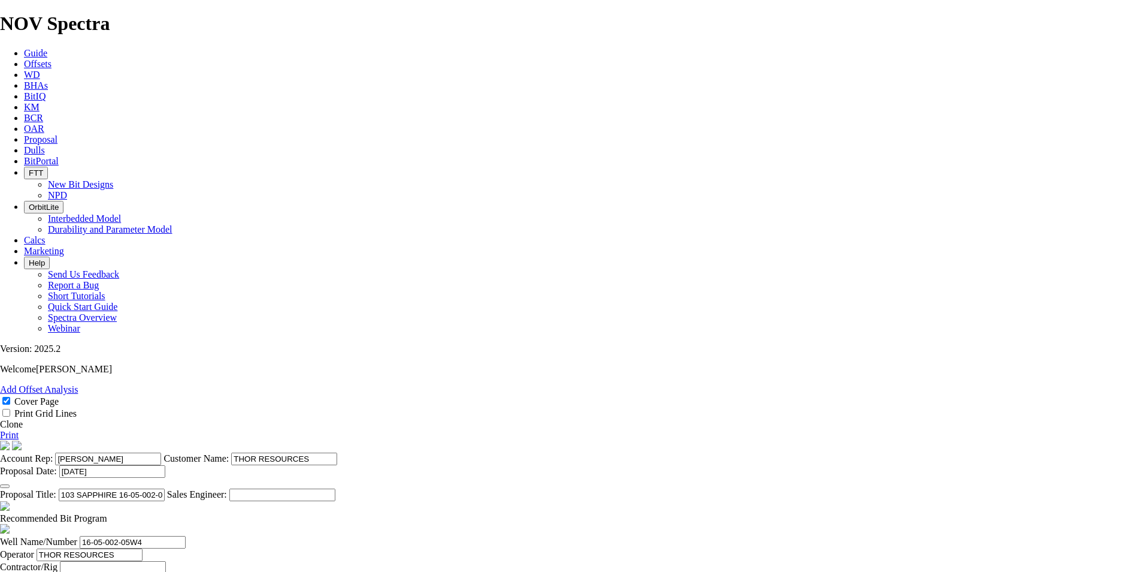
type input "[DATE]"
type input "1"
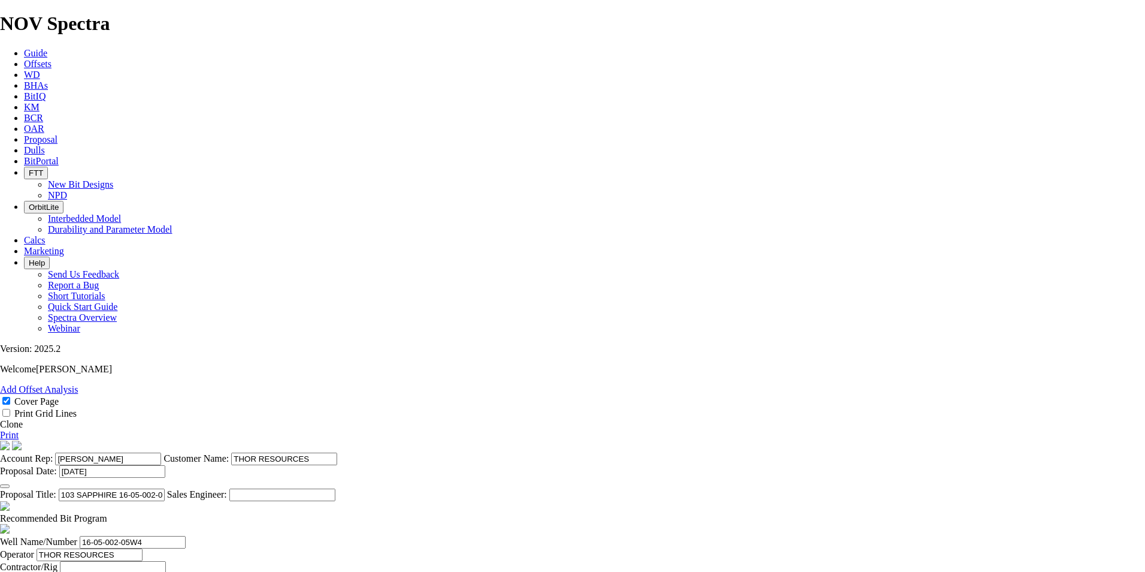
type input "311.2"
type input "e"
type input "E122525CP"
type input "200"
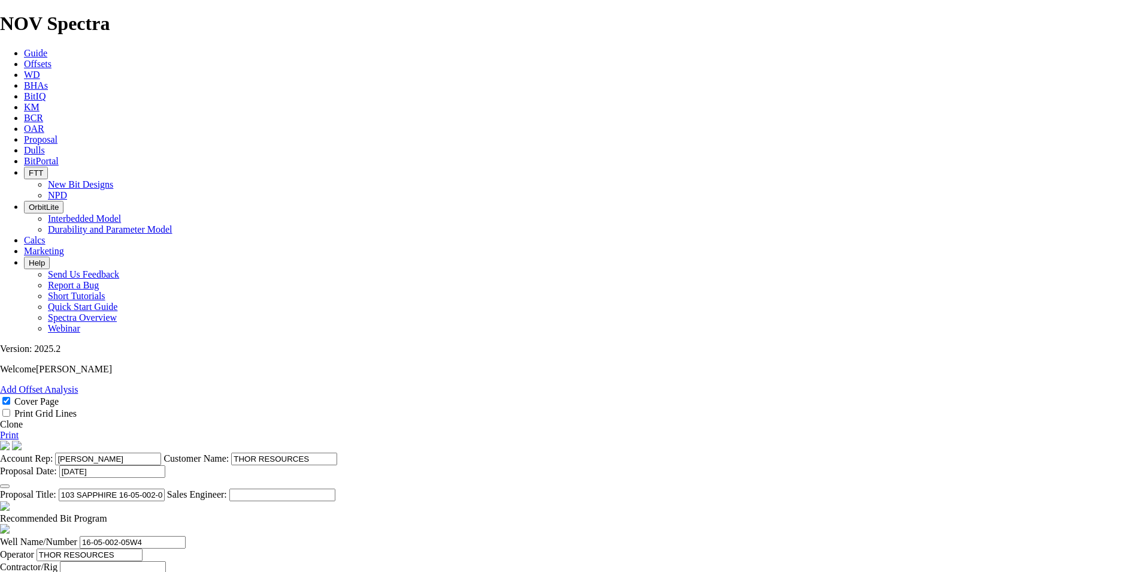
type input "5"
type input "45"
type input "4.4444"
type input "45"
type input "3500"
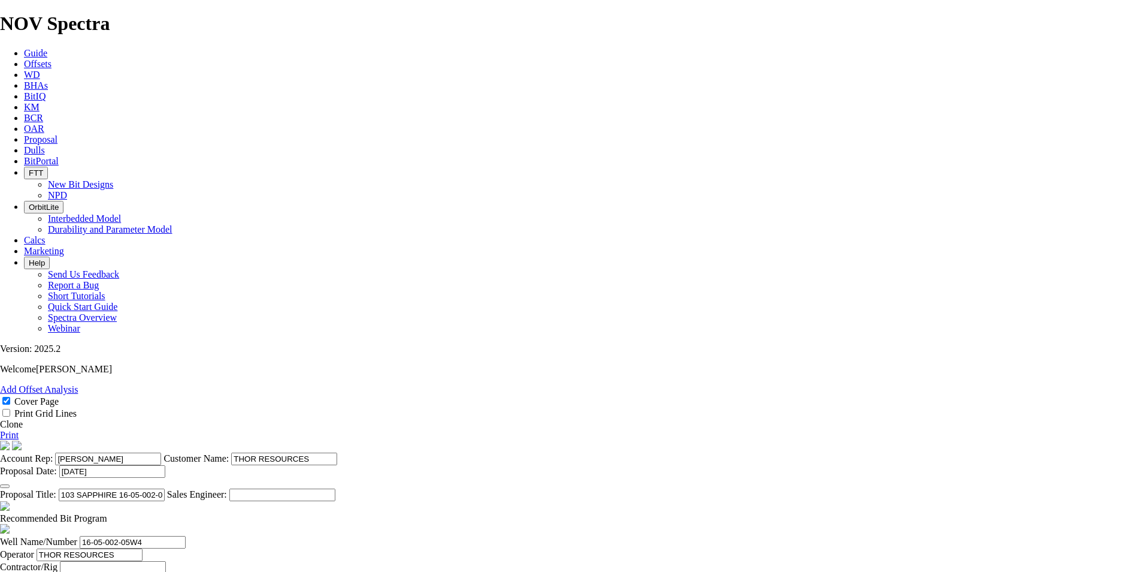
type textarea "RATES ABOVE ARE RENTAL PRICING."
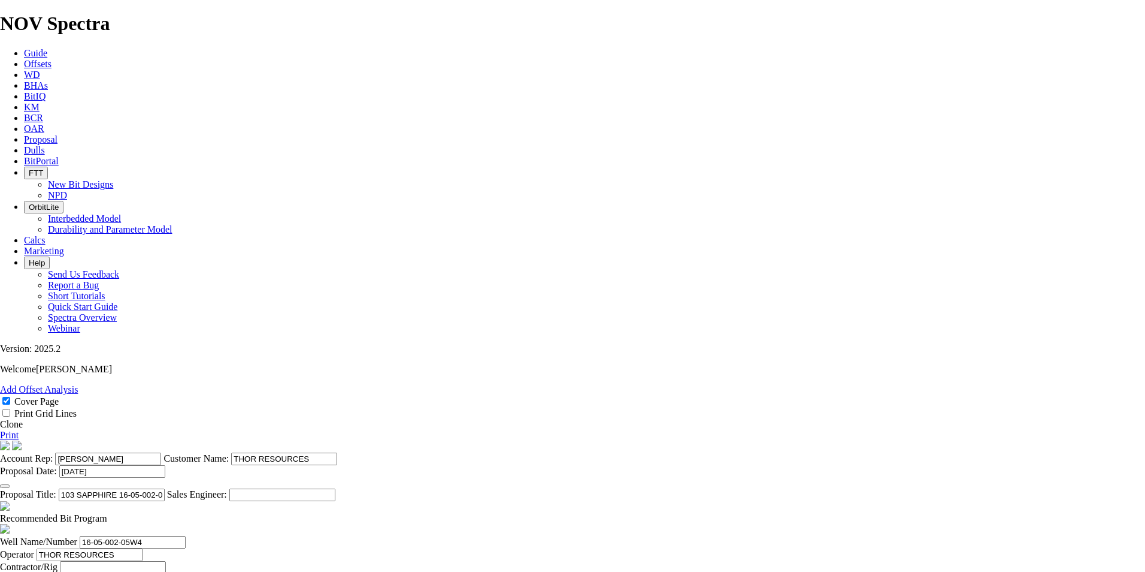
type input "2"
type input "175"
type input "TK63-C1"
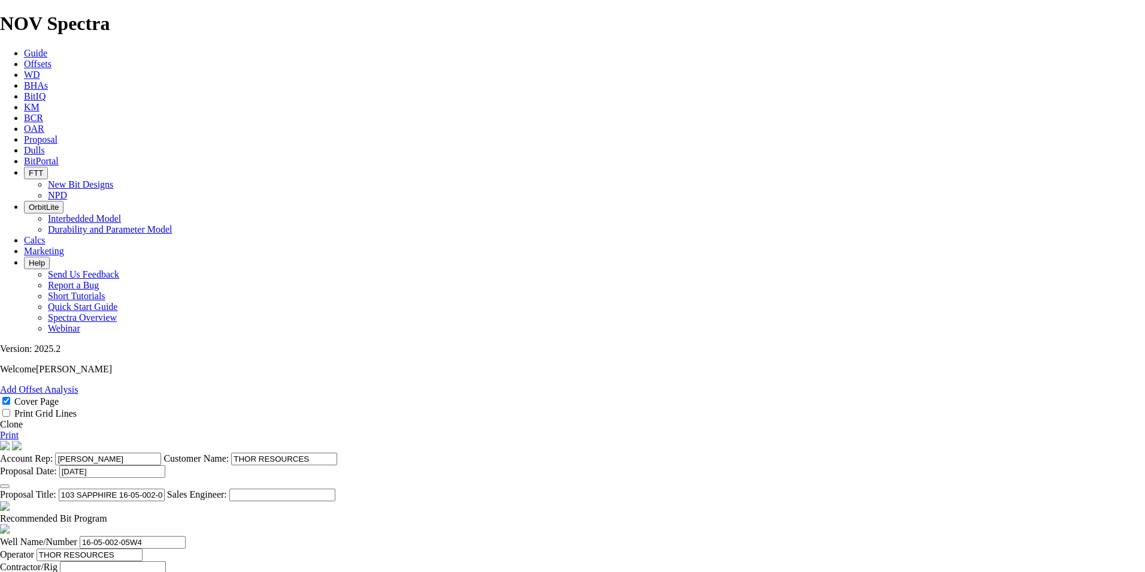
type input "1267"
type input "1067"
type input "40"
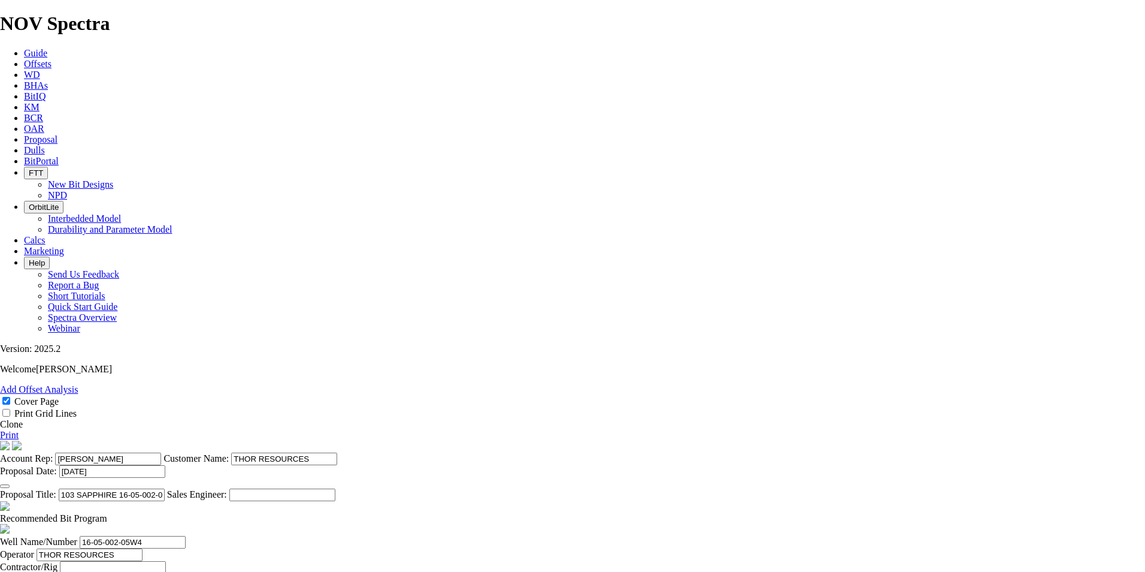
type input "12500"
drag, startPoint x: 830, startPoint y: 496, endPoint x: 803, endPoint y: 504, distance: 28.6
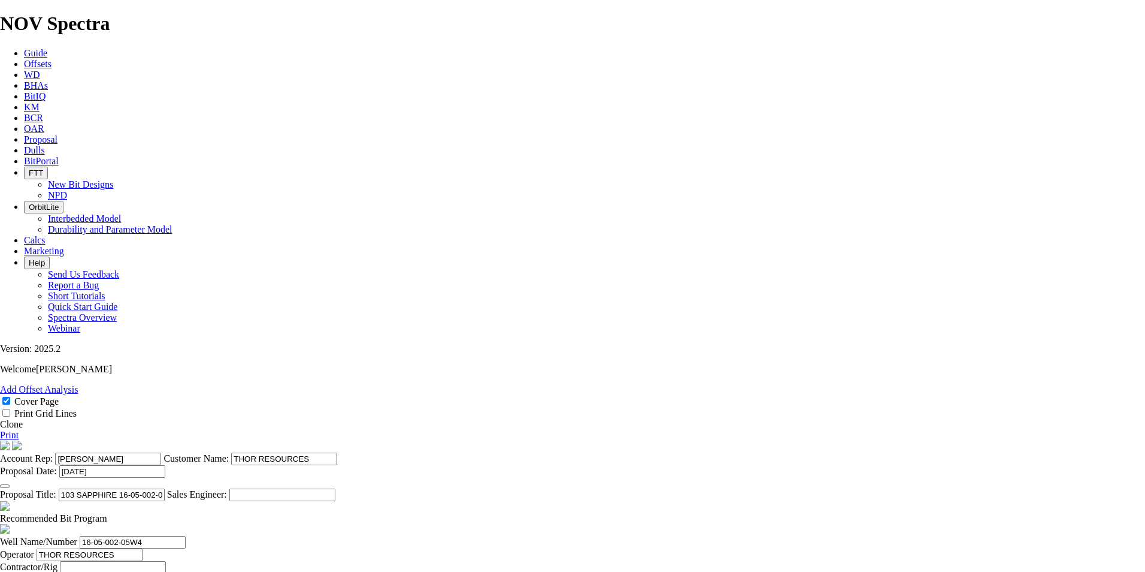
type input "23000"
click at [19, 430] on link "Print" at bounding box center [9, 435] width 19 height 10
